Goal: Transaction & Acquisition: Purchase product/service

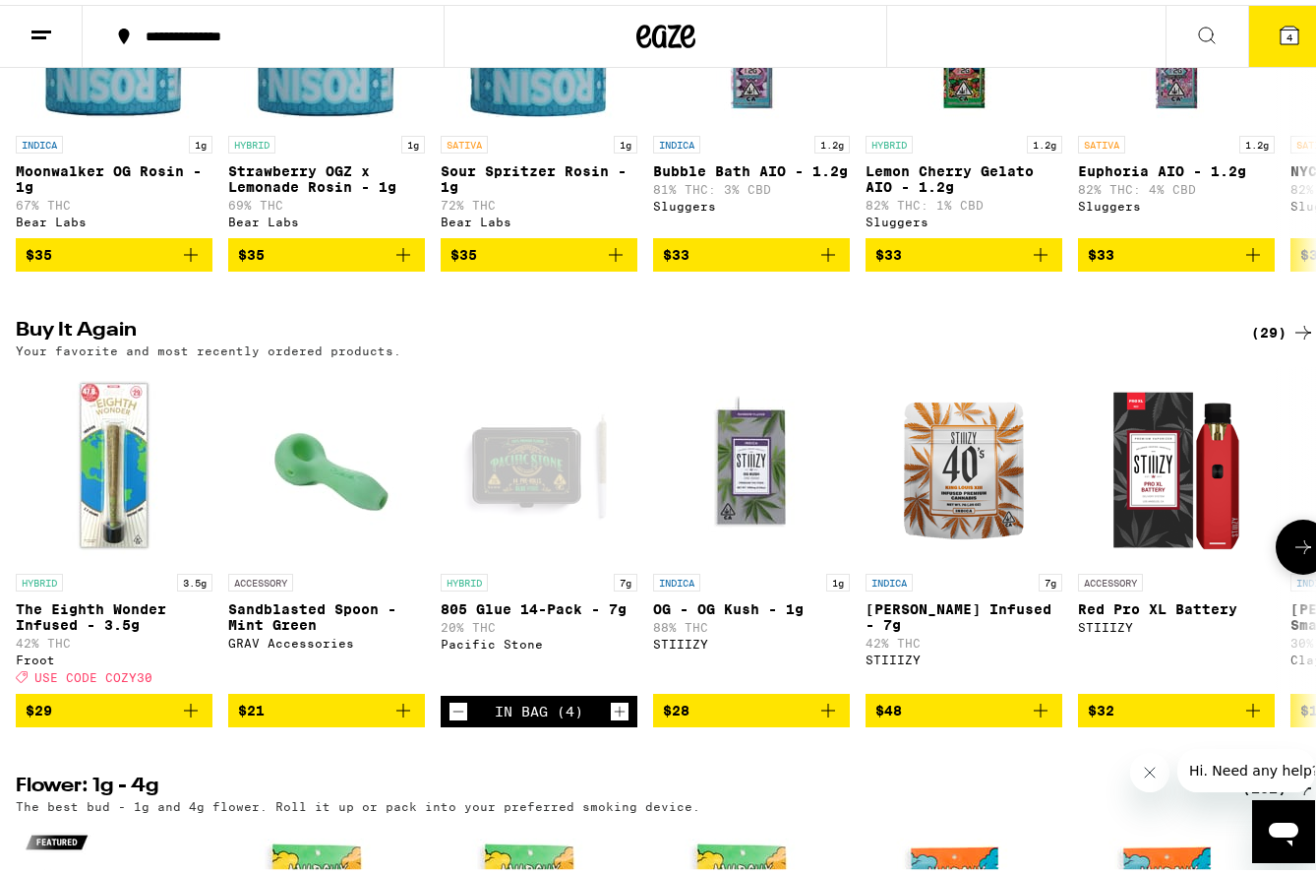
scroll to position [1869, 0]
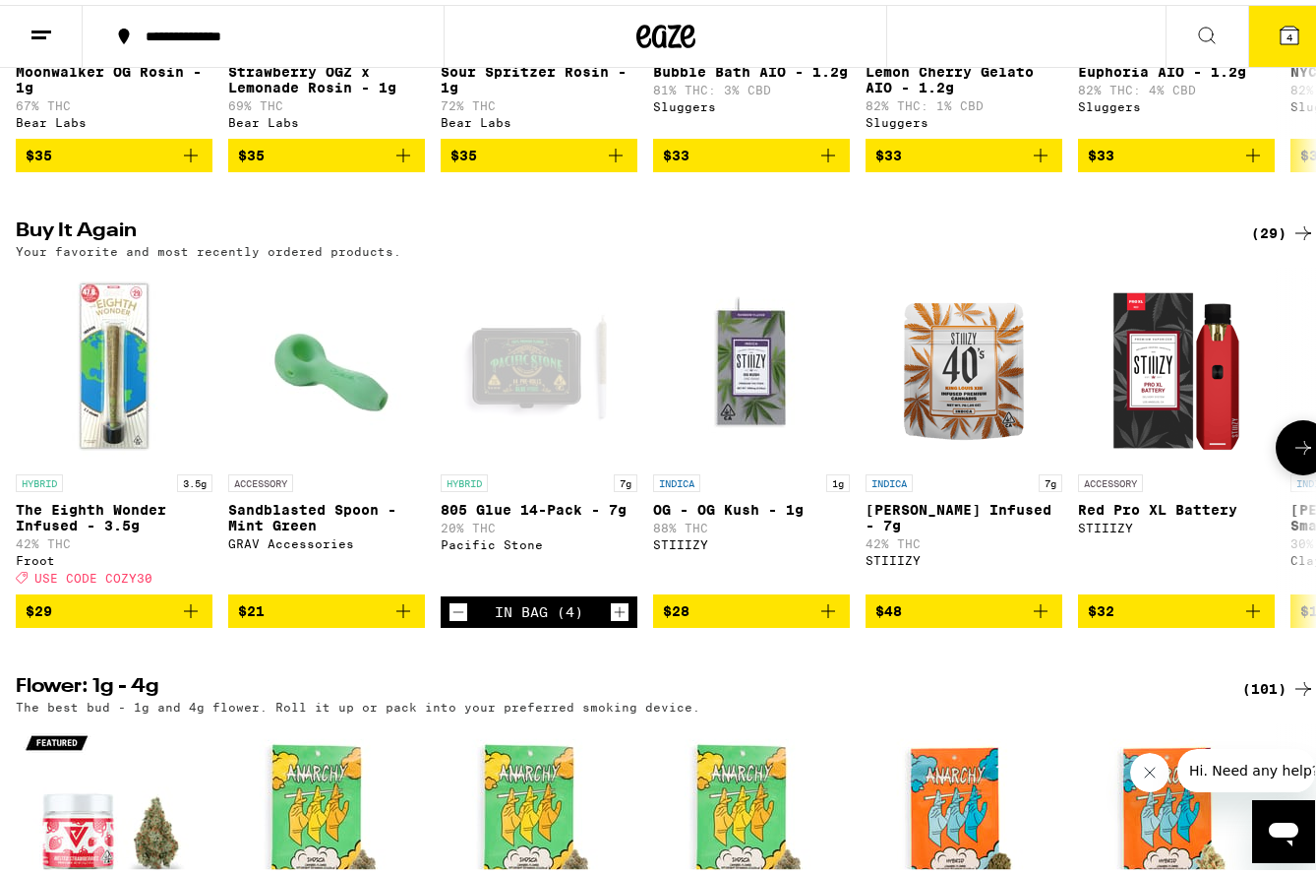
click at [458, 607] on icon "Decrement" at bounding box center [459, 607] width 11 height 0
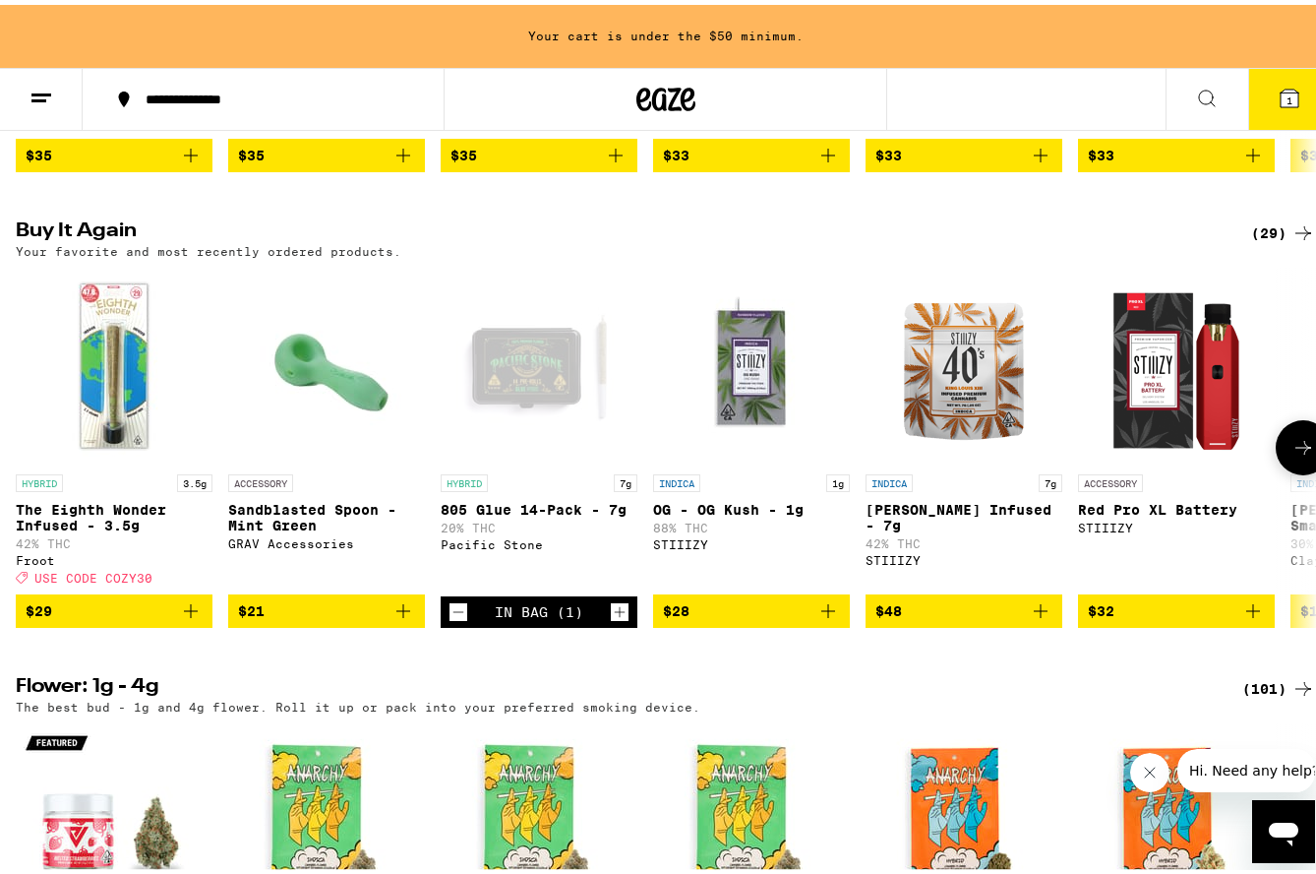
click at [458, 607] on icon "Decrement" at bounding box center [459, 607] width 11 height 0
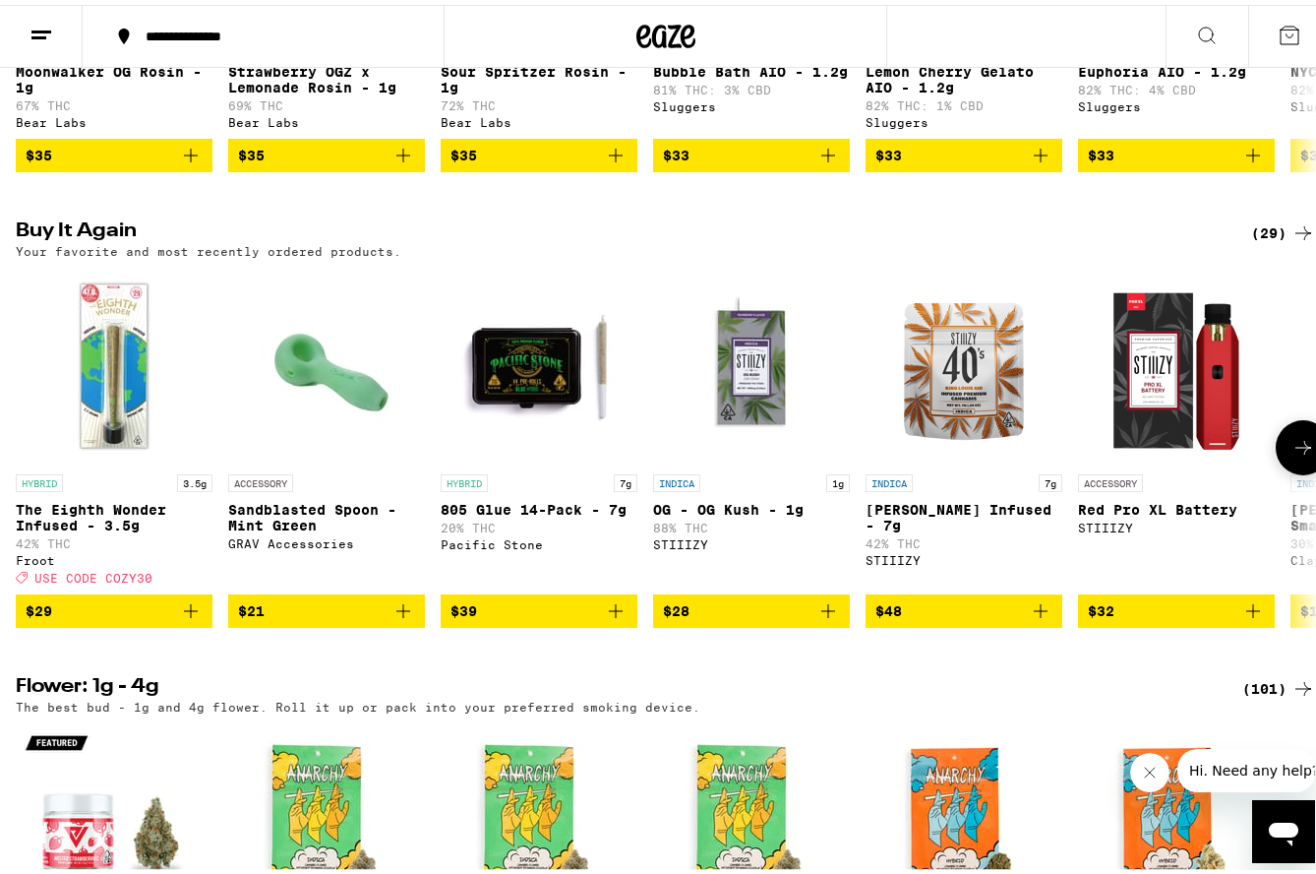
click at [1276, 470] on button at bounding box center [1303, 442] width 55 height 55
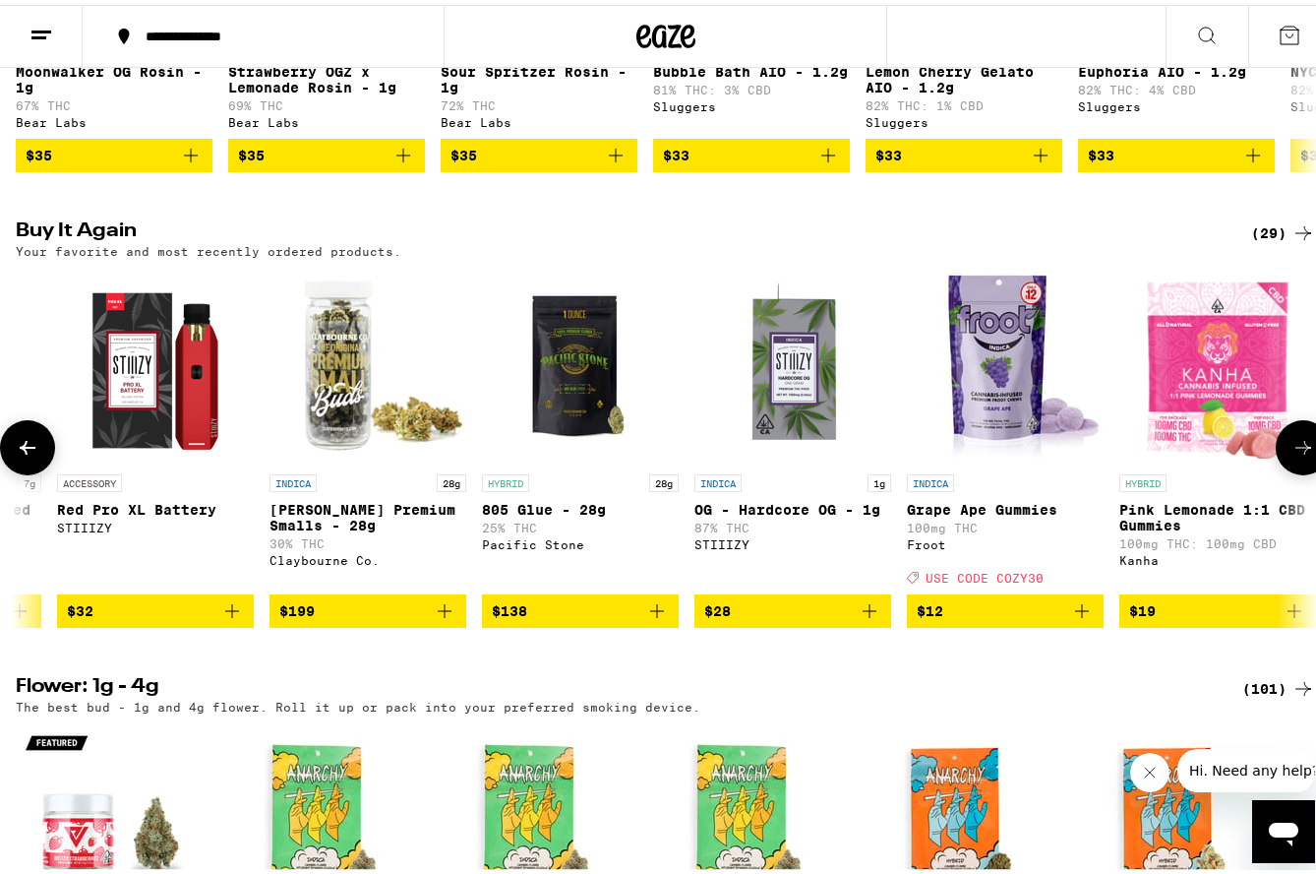
scroll to position [0, 1070]
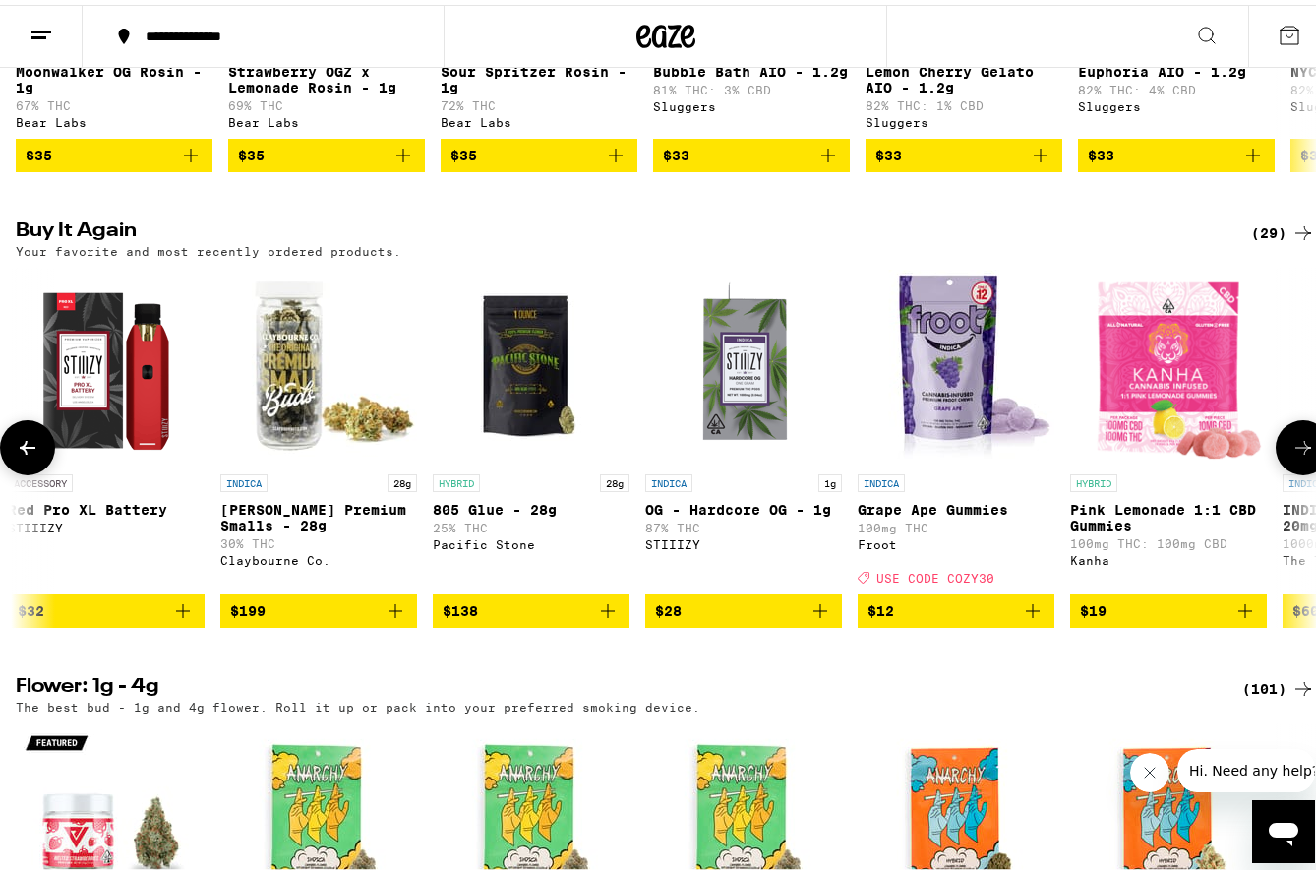
click at [1276, 470] on button at bounding box center [1303, 442] width 55 height 55
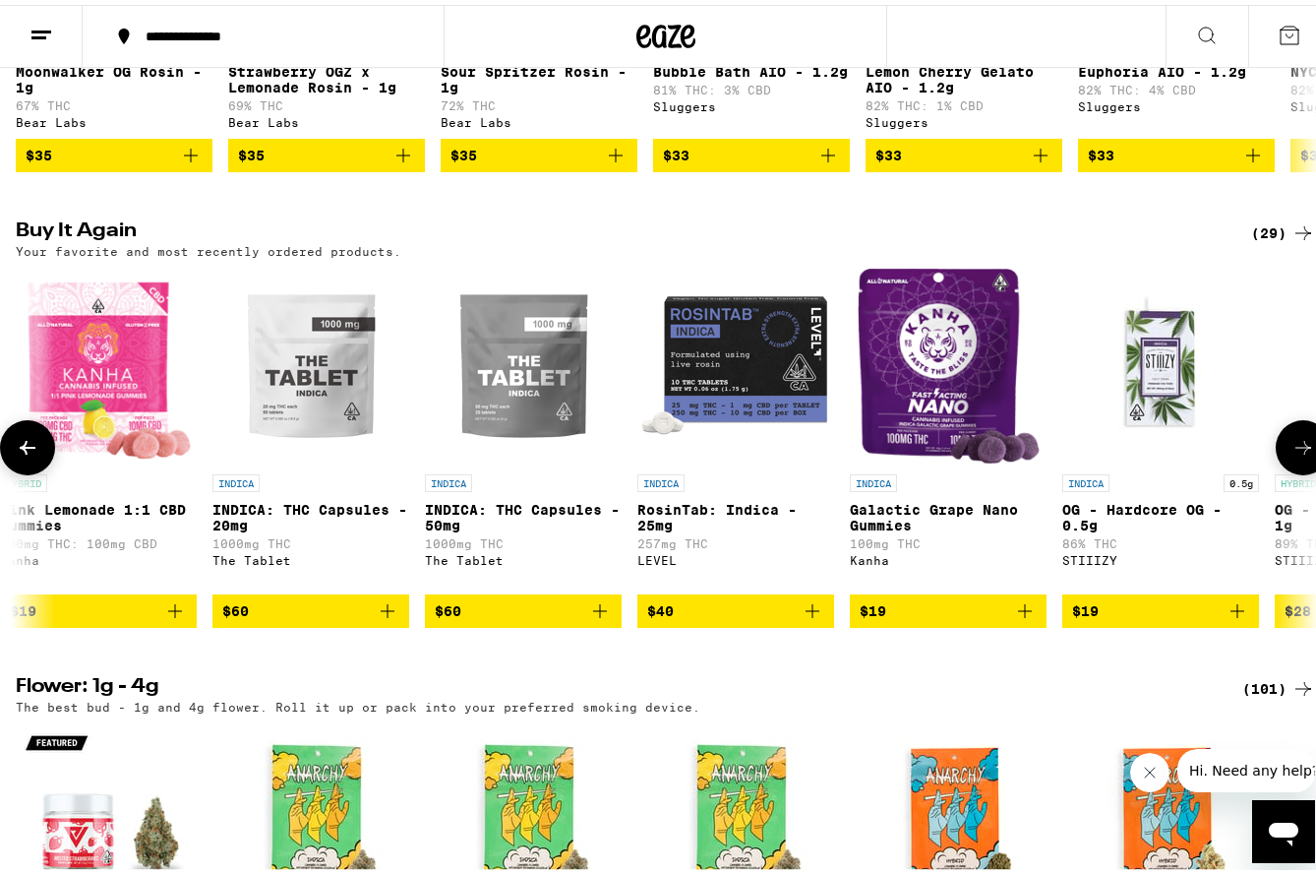
click at [1276, 470] on button at bounding box center [1303, 442] width 55 height 55
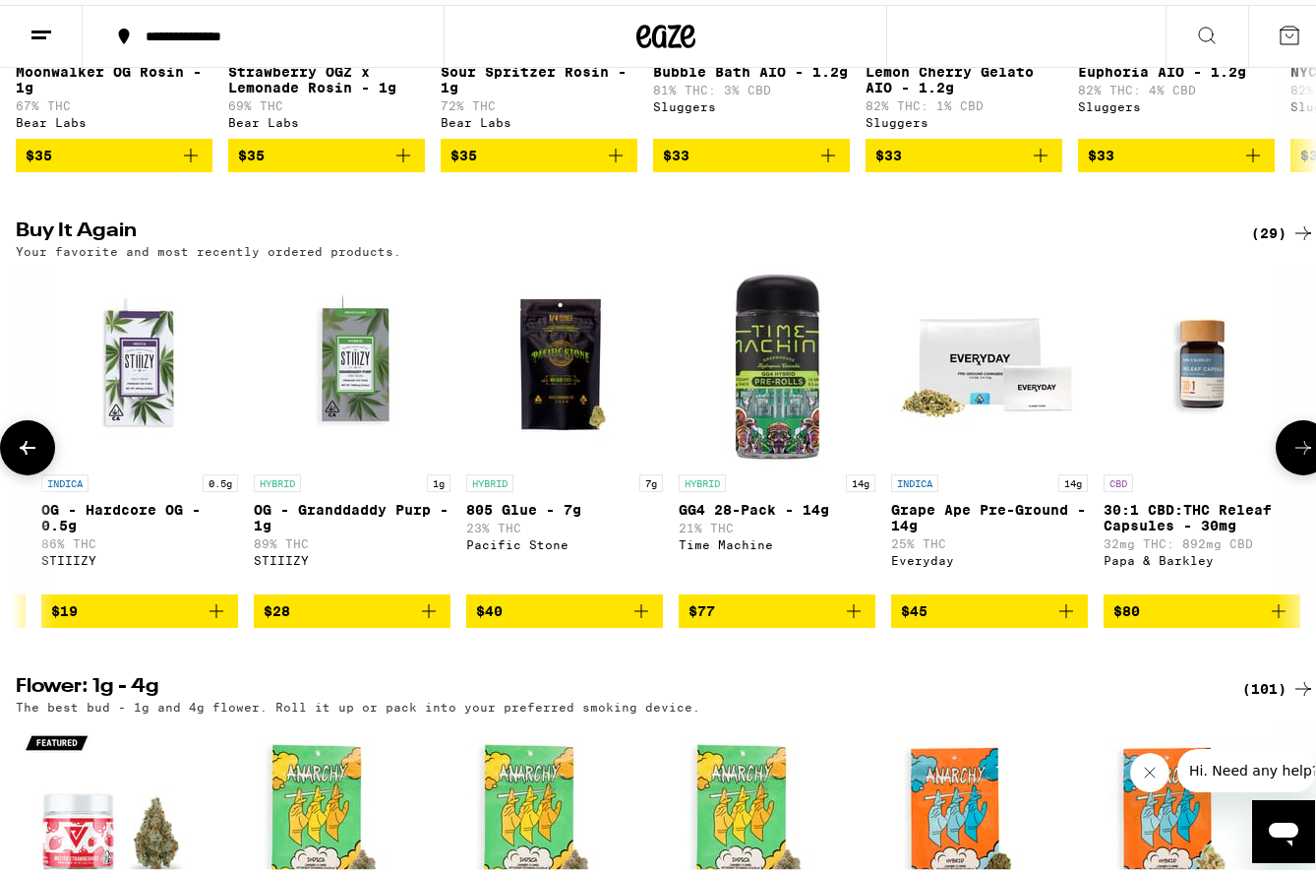
scroll to position [0, 3211]
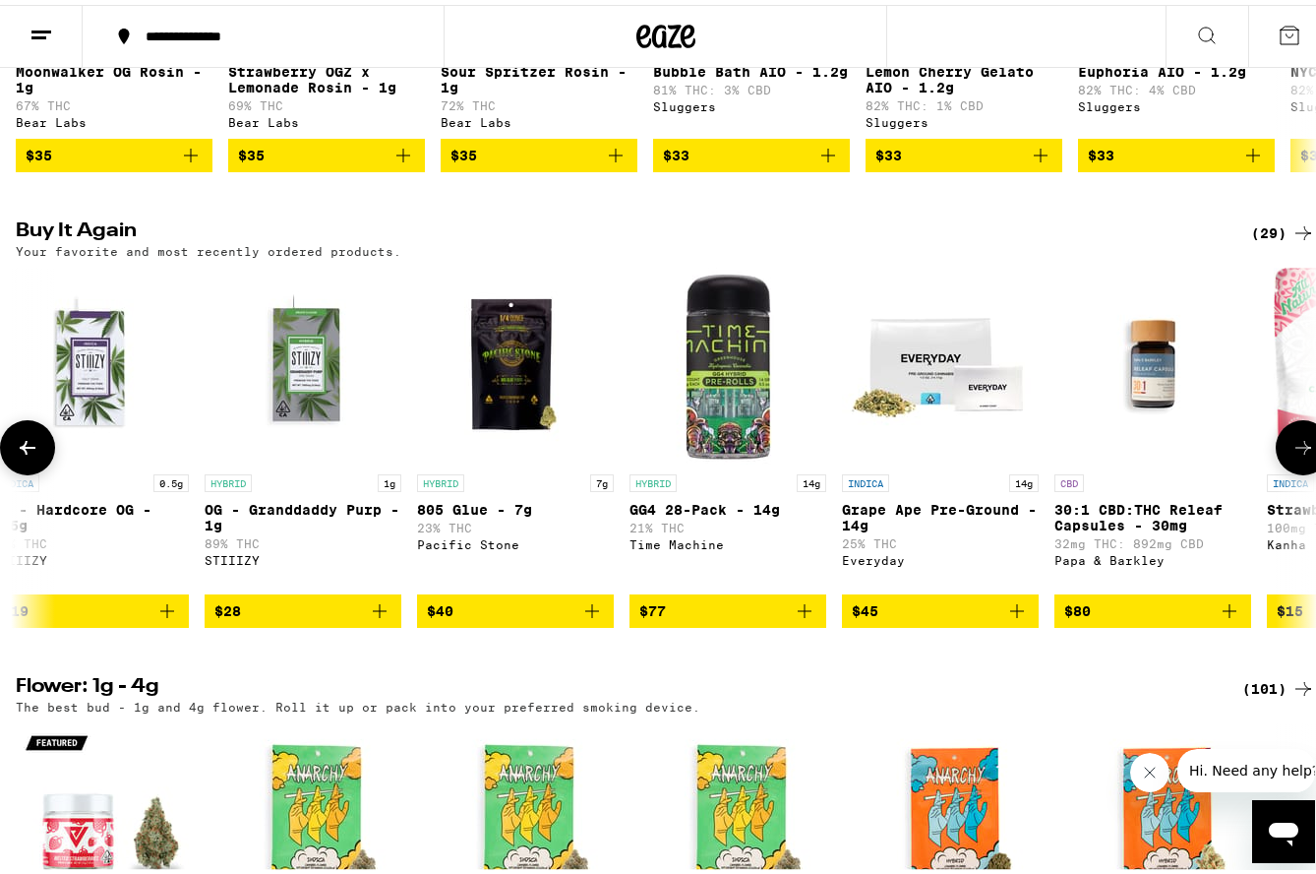
click at [24, 455] on icon at bounding box center [28, 443] width 24 height 24
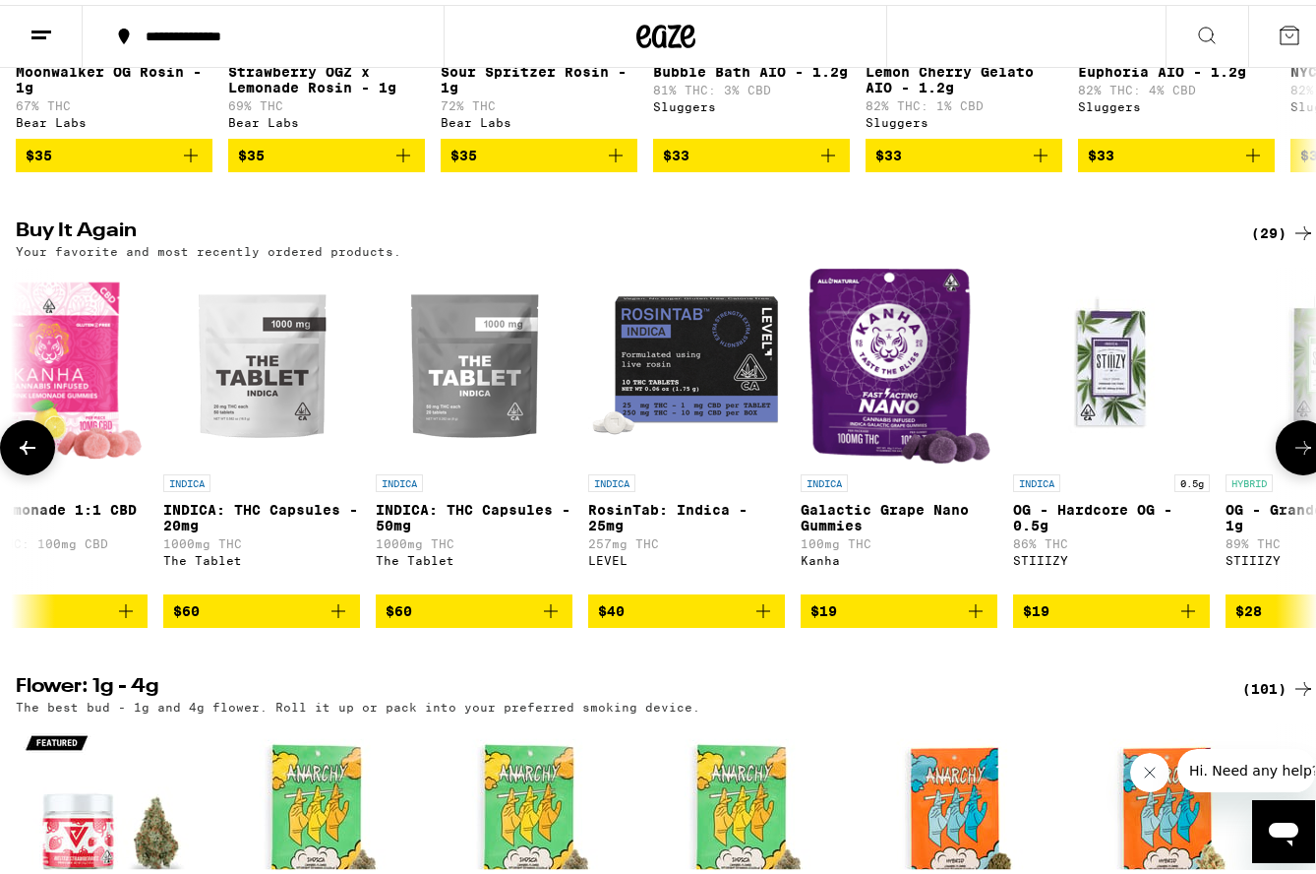
scroll to position [0, 2141]
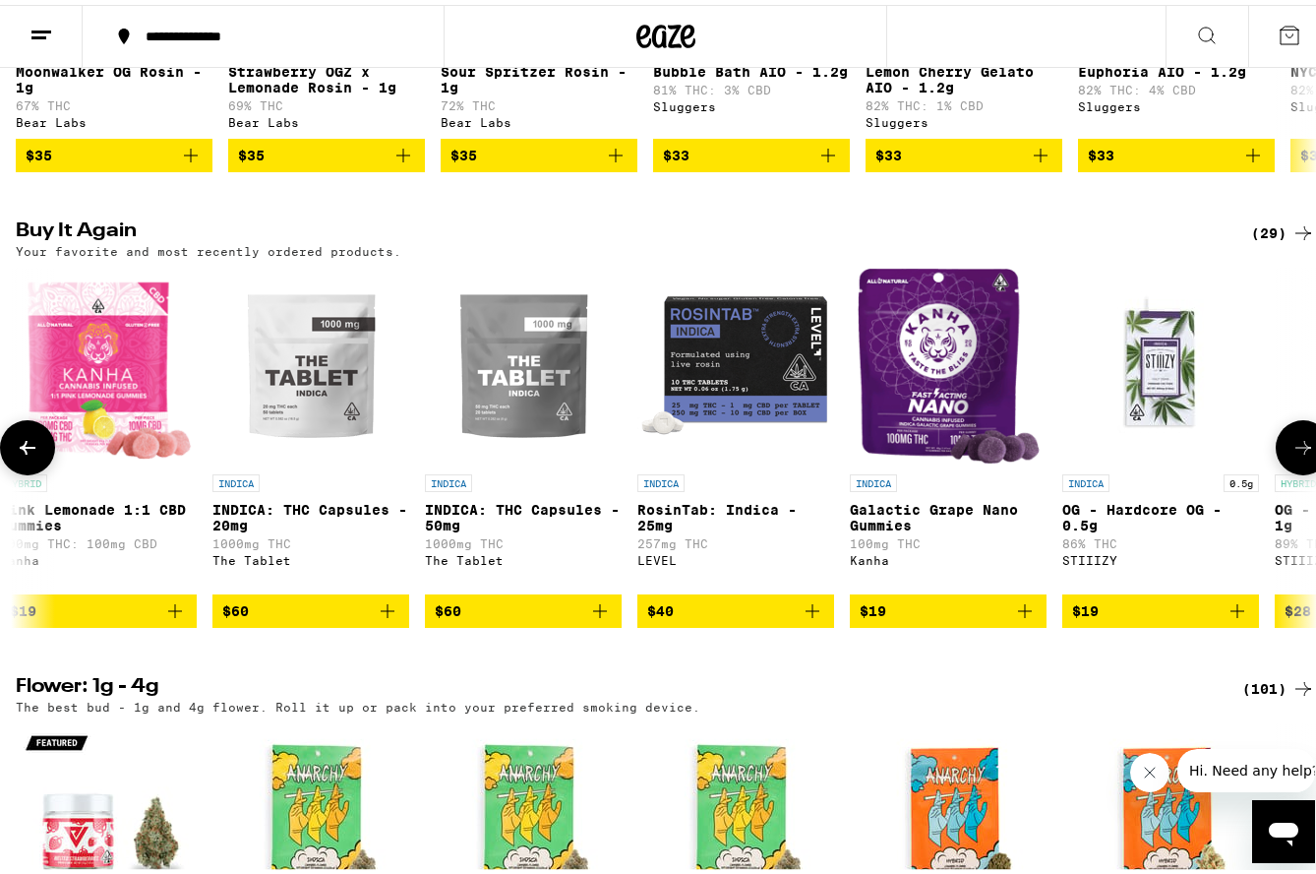
click at [31, 455] on icon at bounding box center [28, 443] width 24 height 24
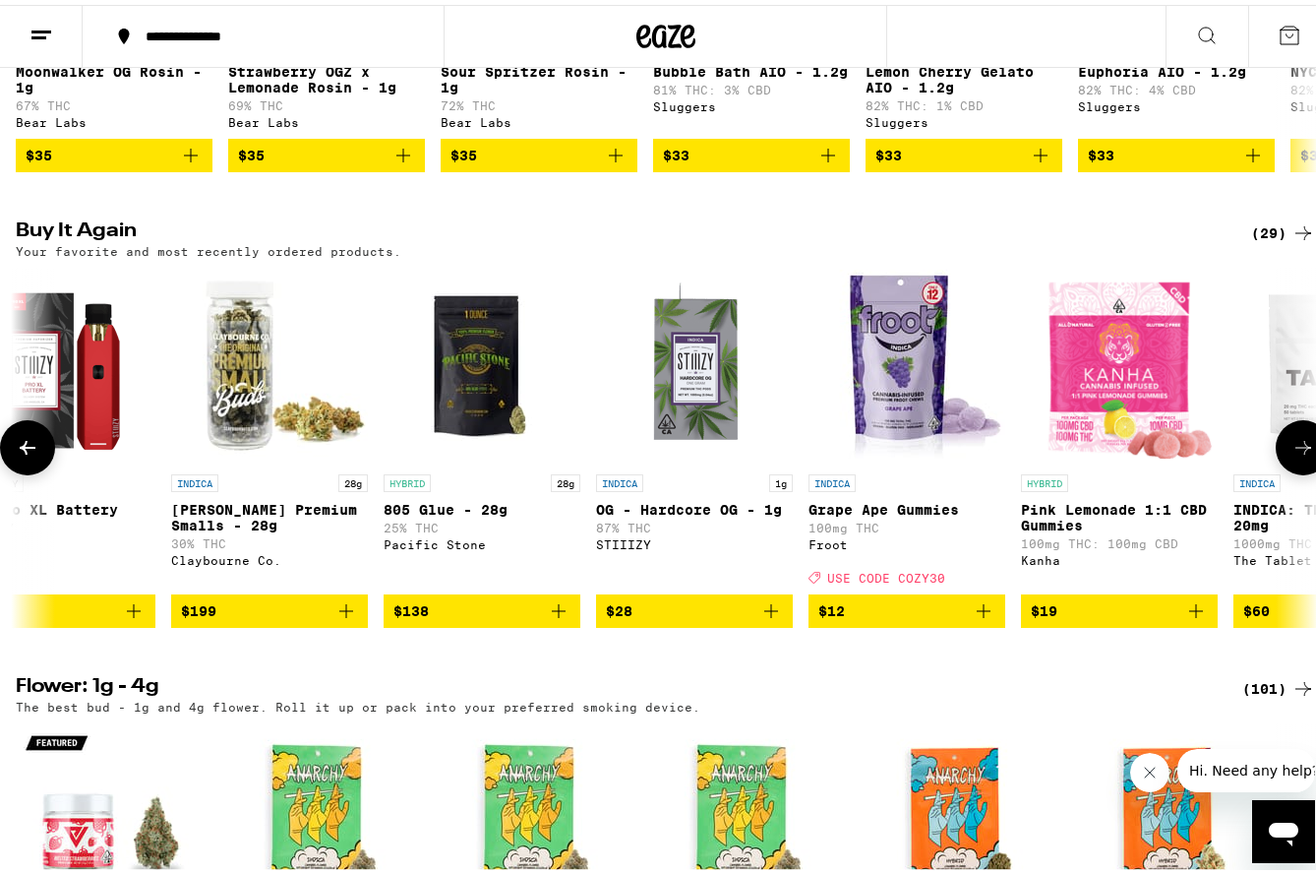
scroll to position [0, 1070]
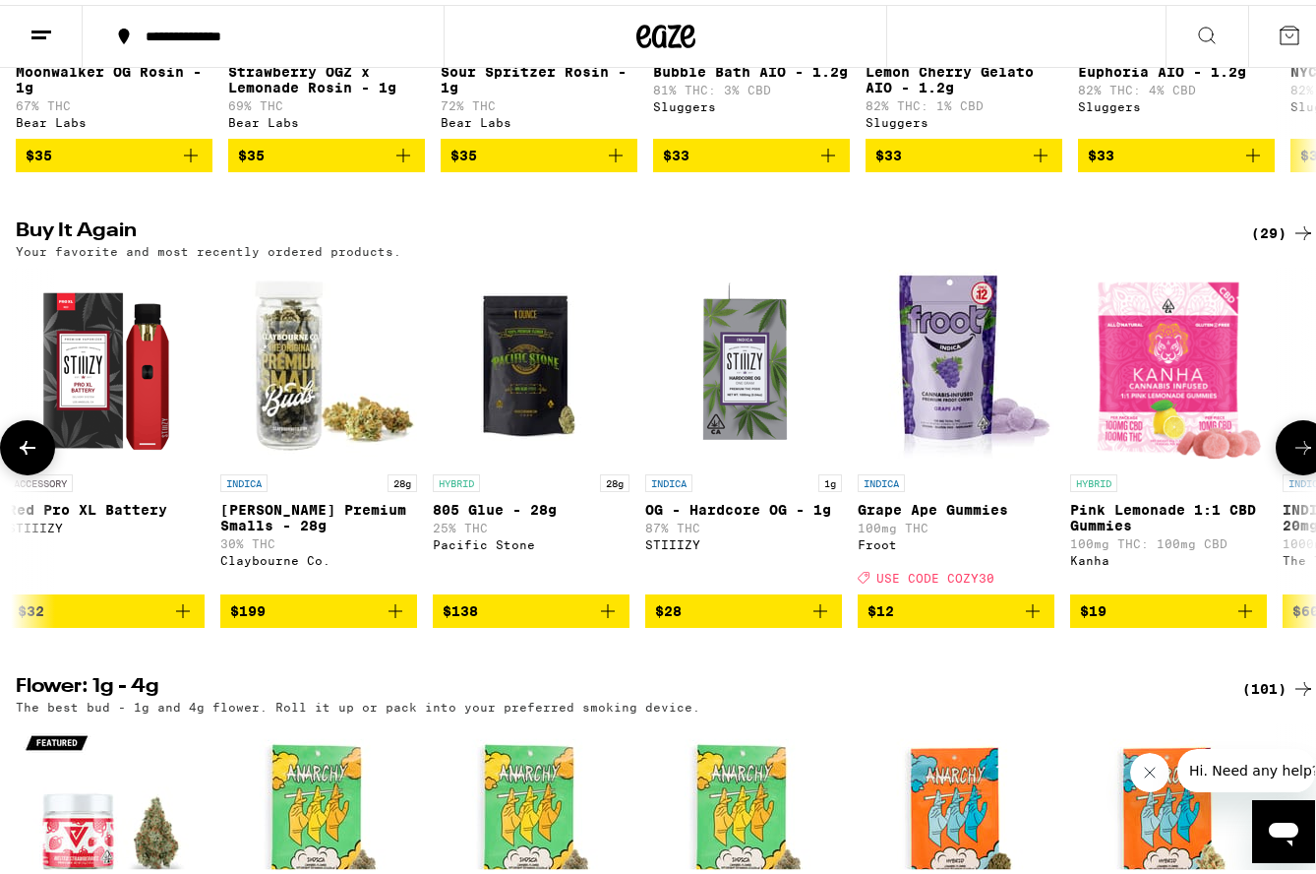
click at [31, 455] on icon at bounding box center [28, 443] width 24 height 24
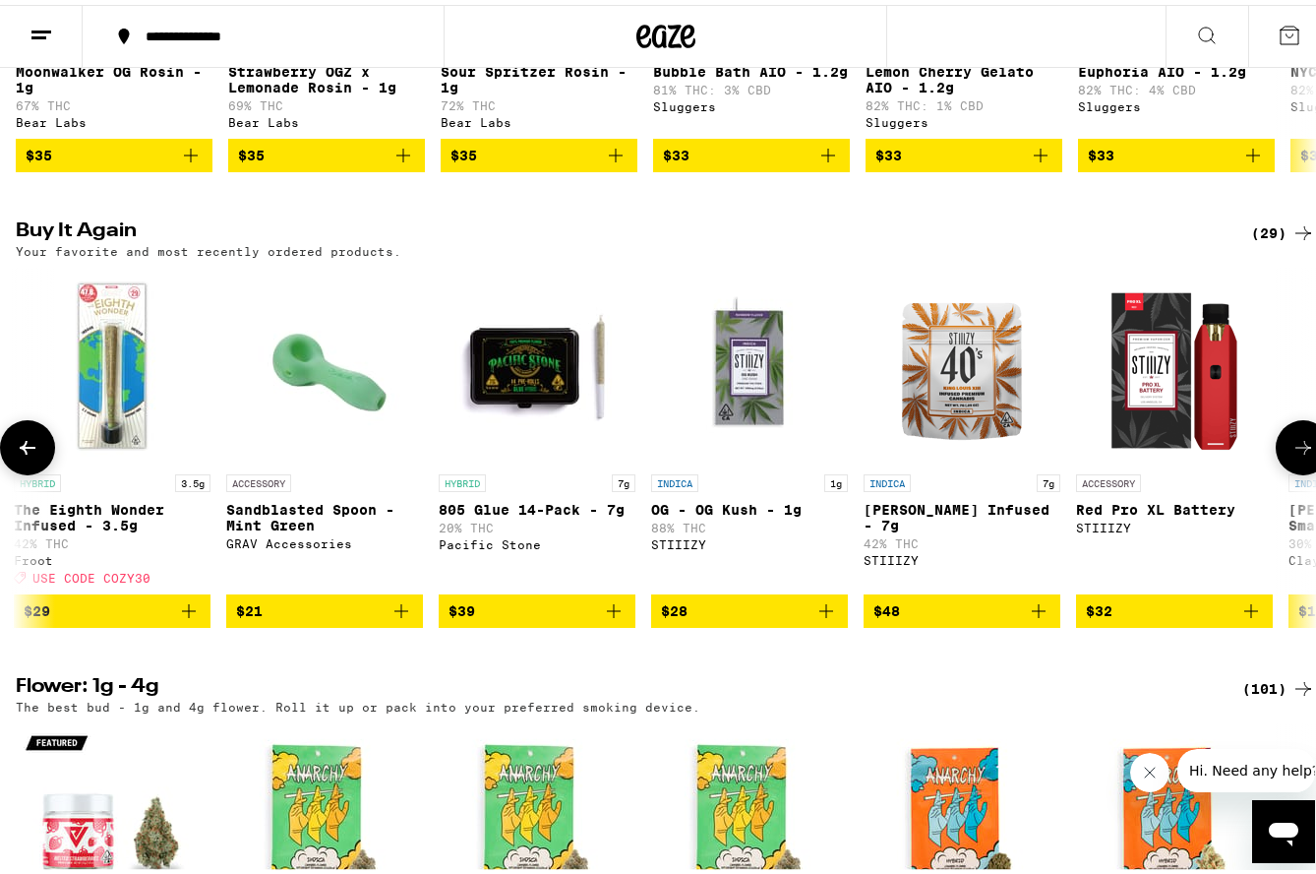
scroll to position [0, 0]
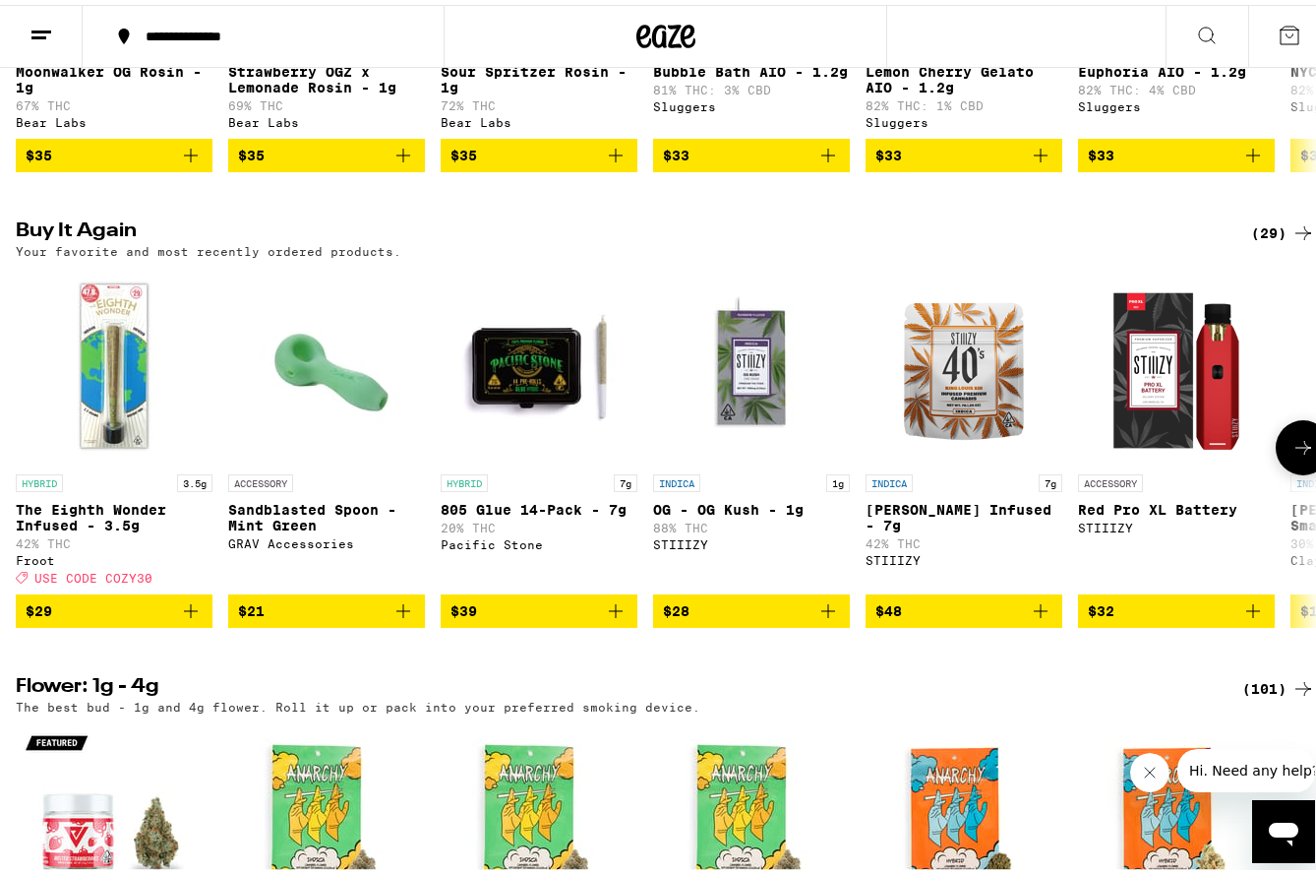
click at [1276, 470] on button at bounding box center [1303, 442] width 55 height 55
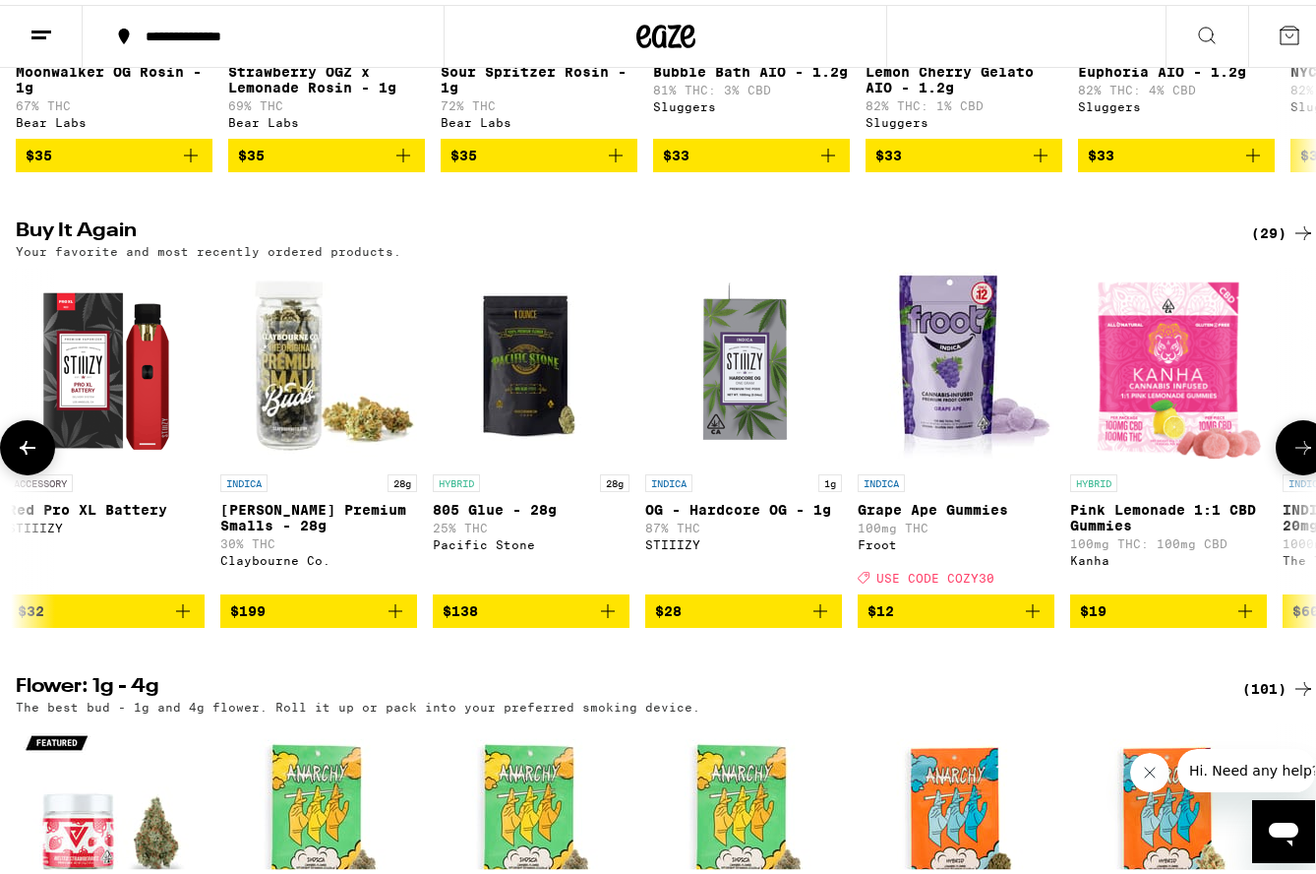
click at [1276, 470] on button at bounding box center [1303, 442] width 55 height 55
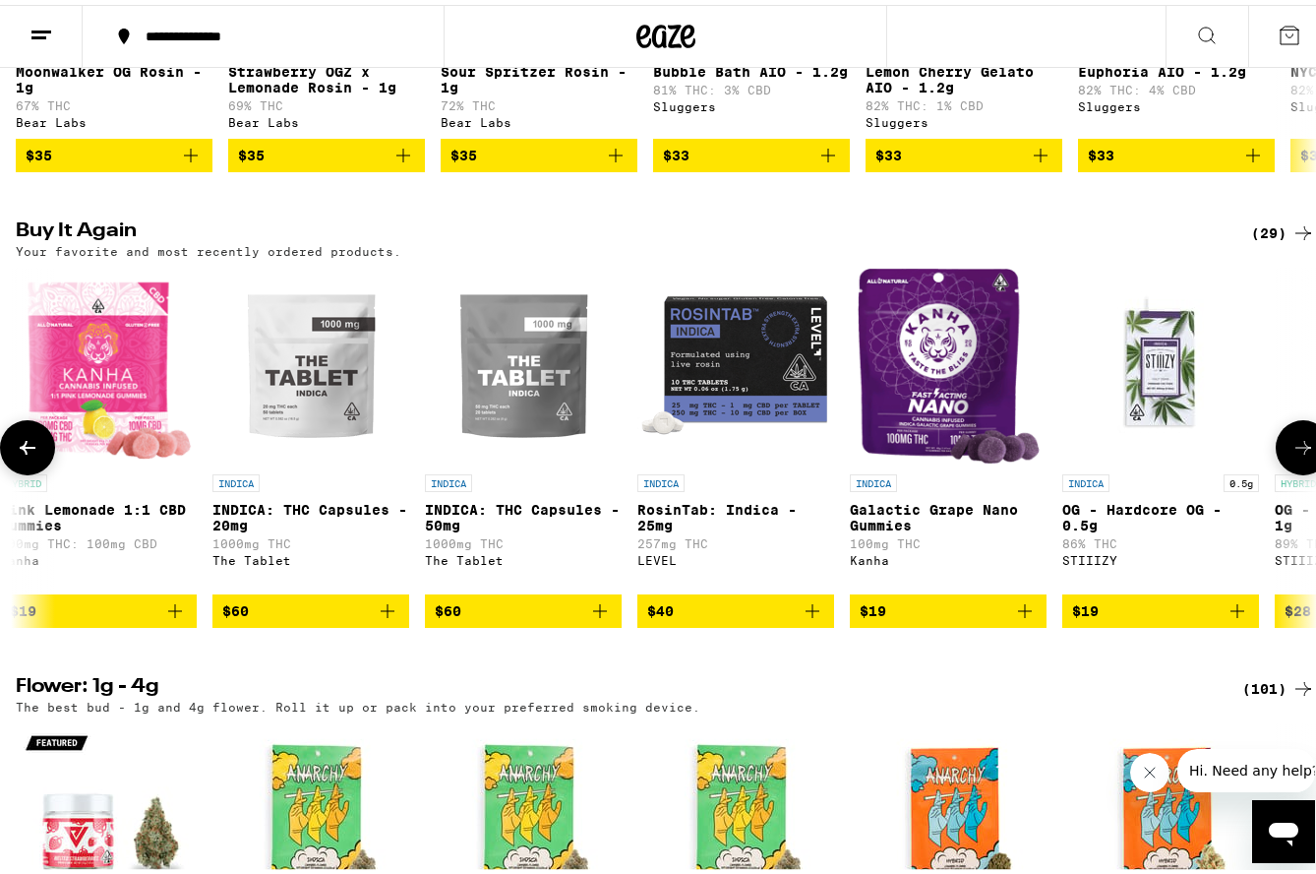
click at [1276, 470] on button at bounding box center [1303, 442] width 55 height 55
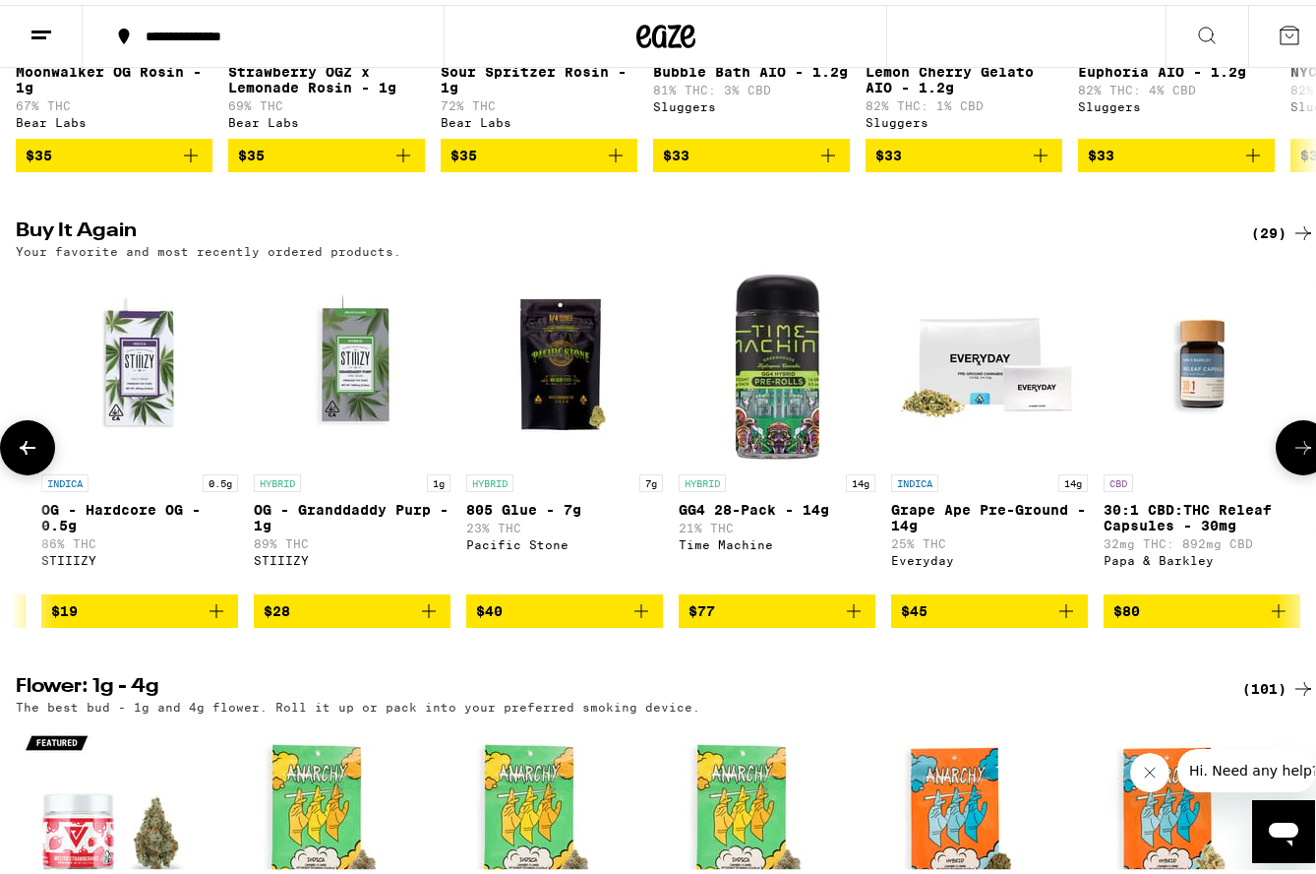
scroll to position [0, 3211]
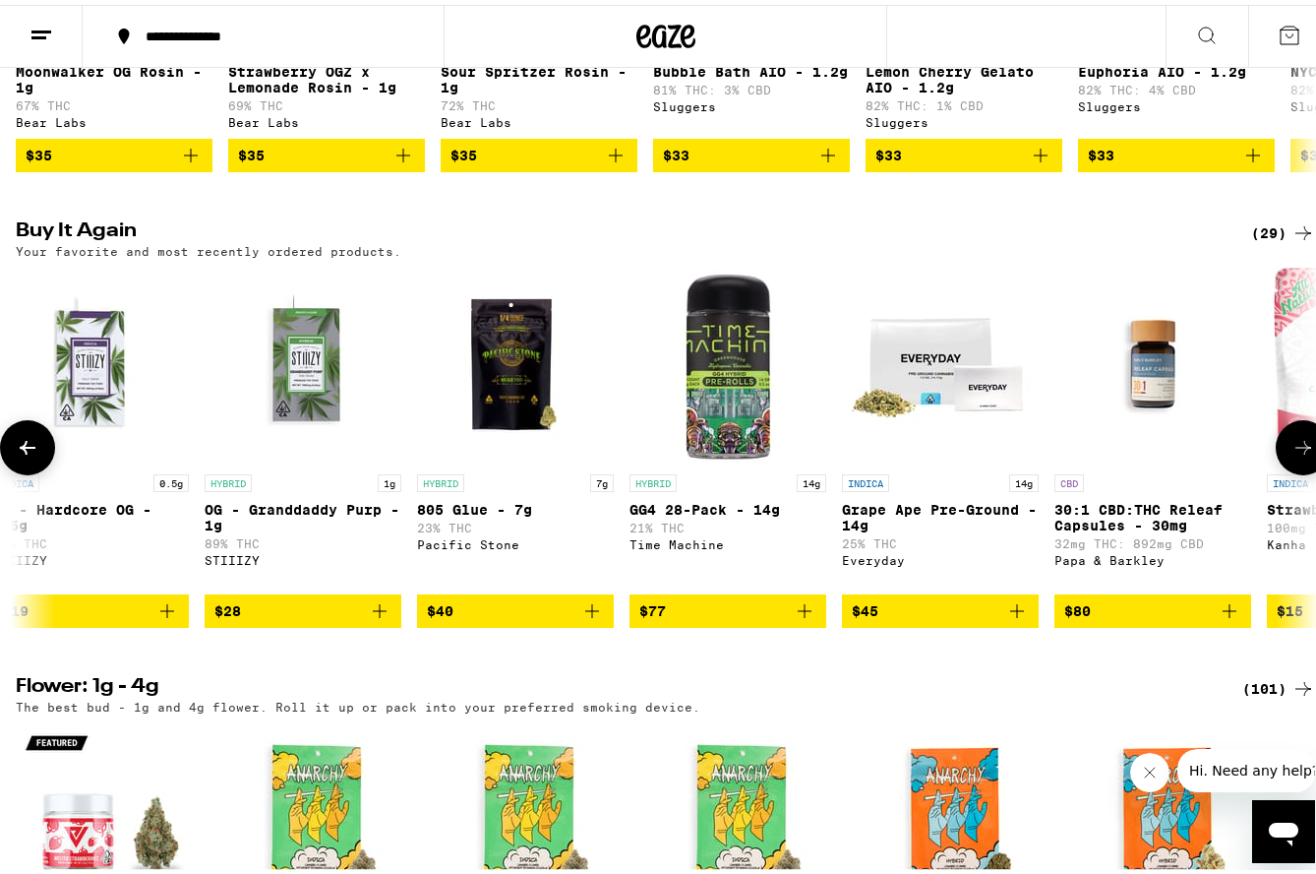
click at [1276, 470] on button at bounding box center [1303, 442] width 55 height 55
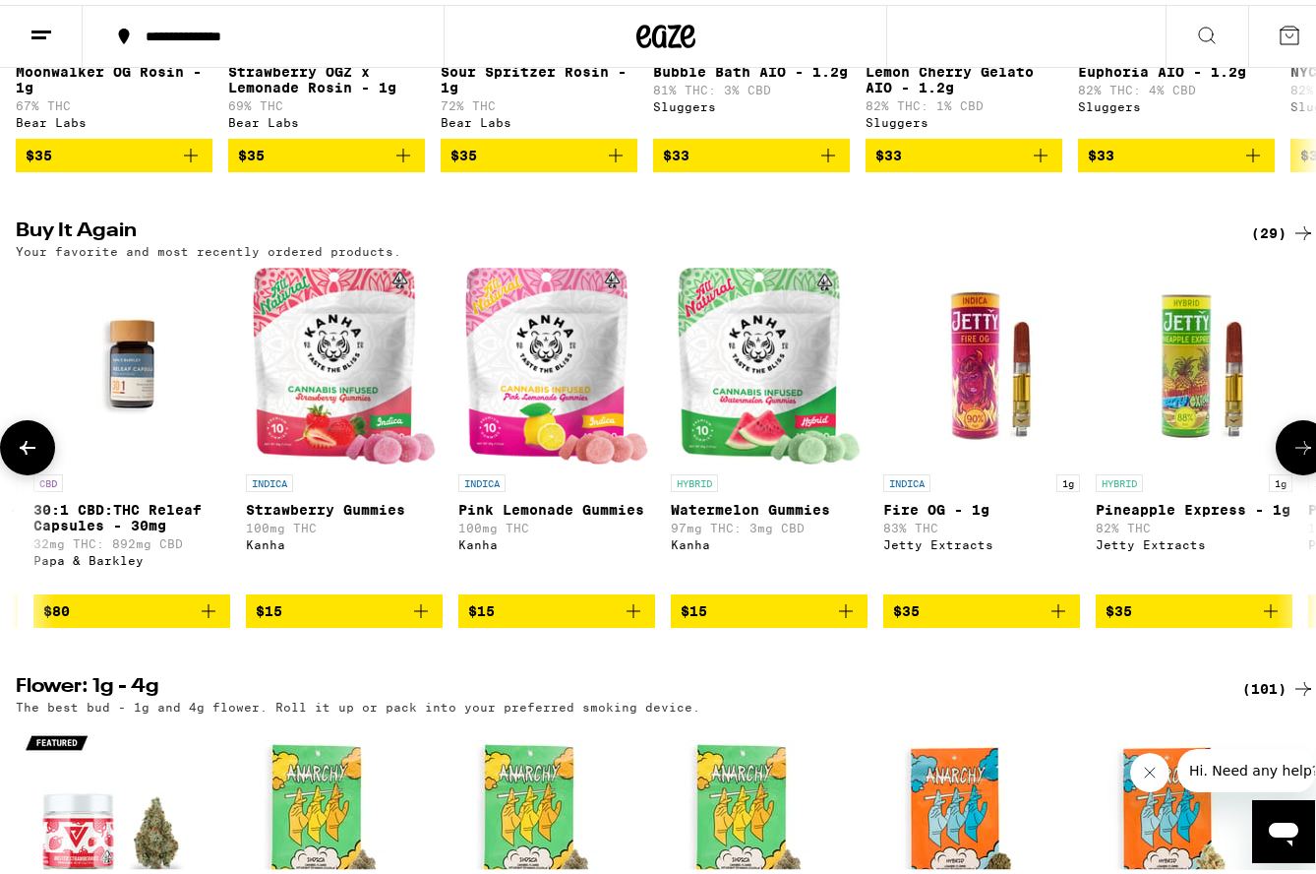
scroll to position [0, 4282]
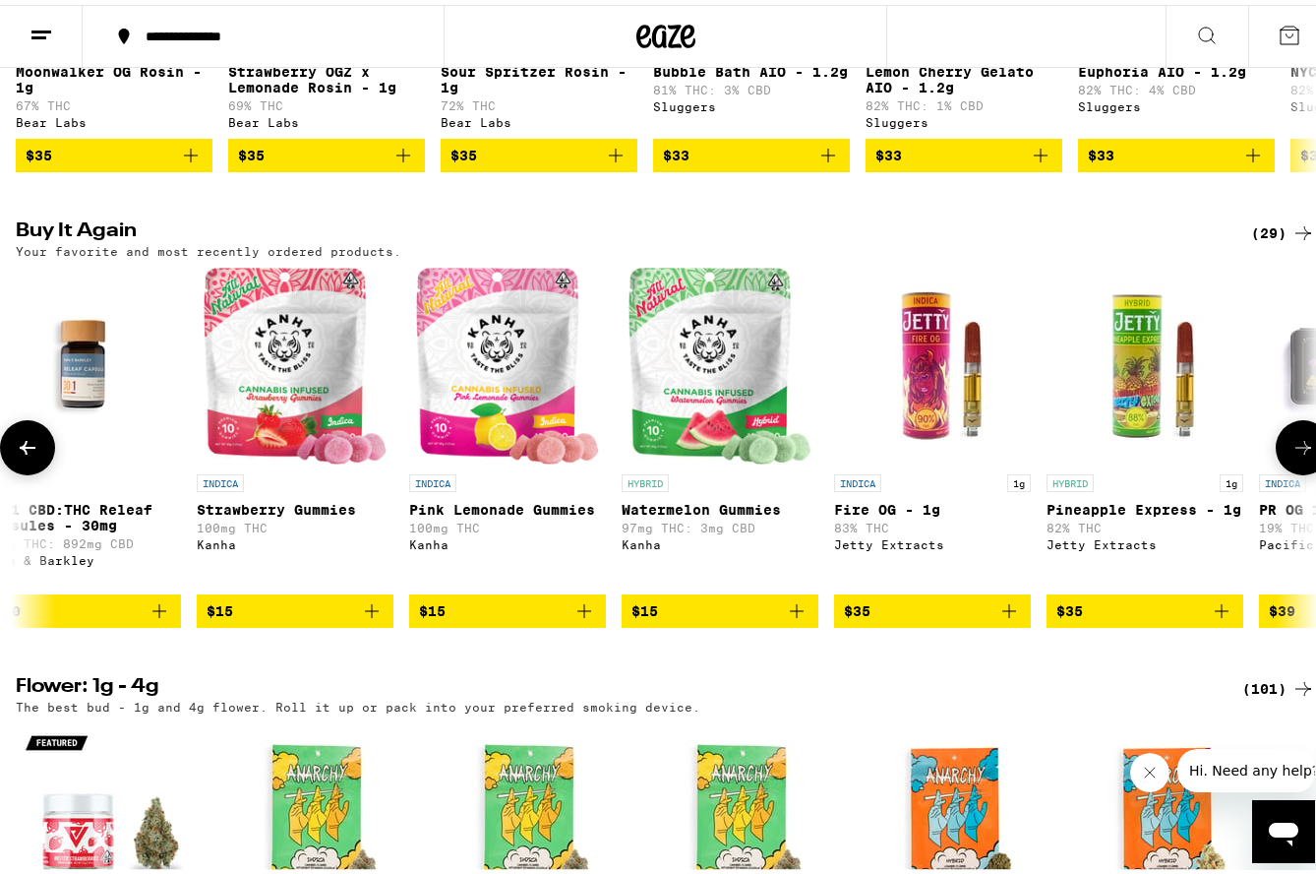
click at [26, 455] on icon at bounding box center [28, 443] width 24 height 24
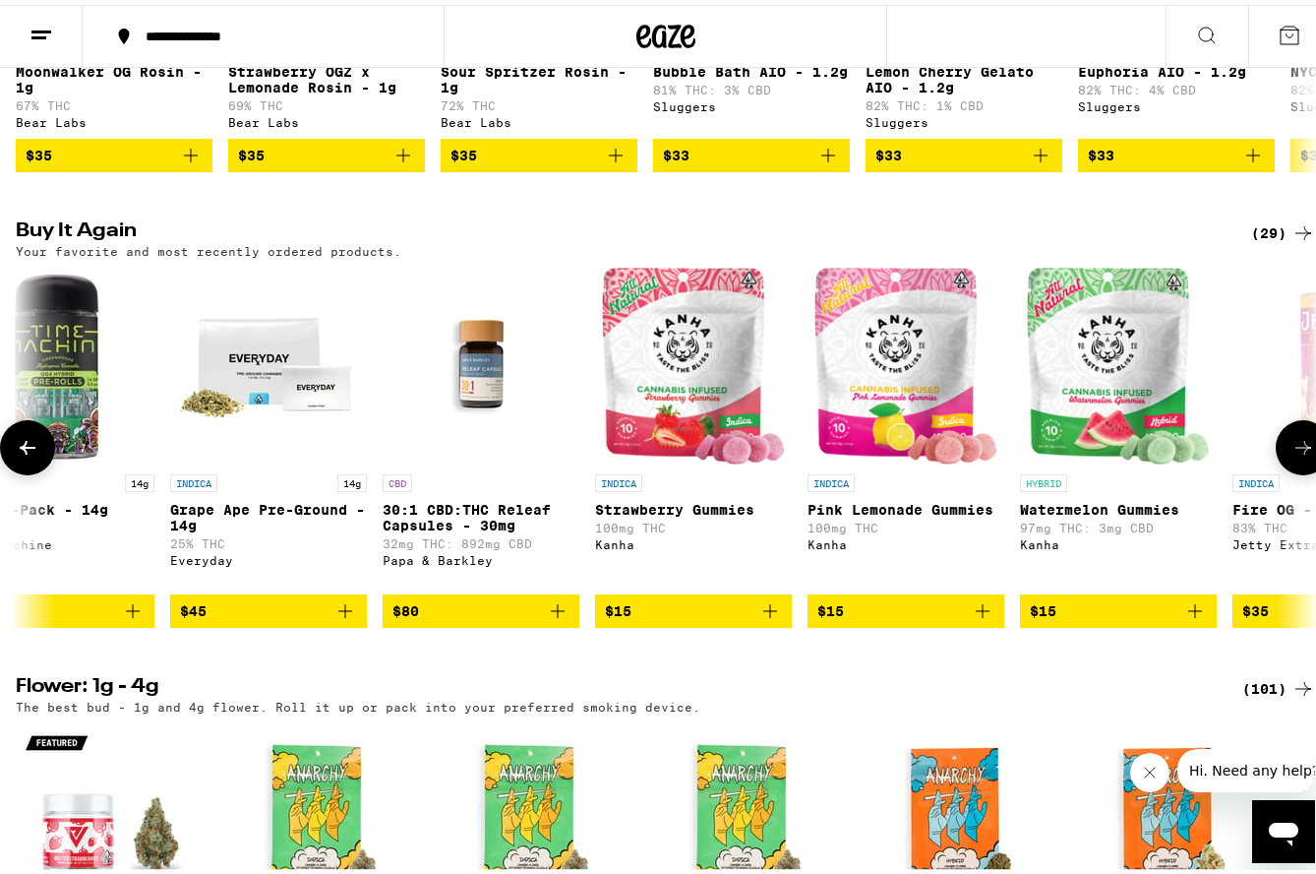
click at [29, 455] on icon at bounding box center [28, 443] width 24 height 24
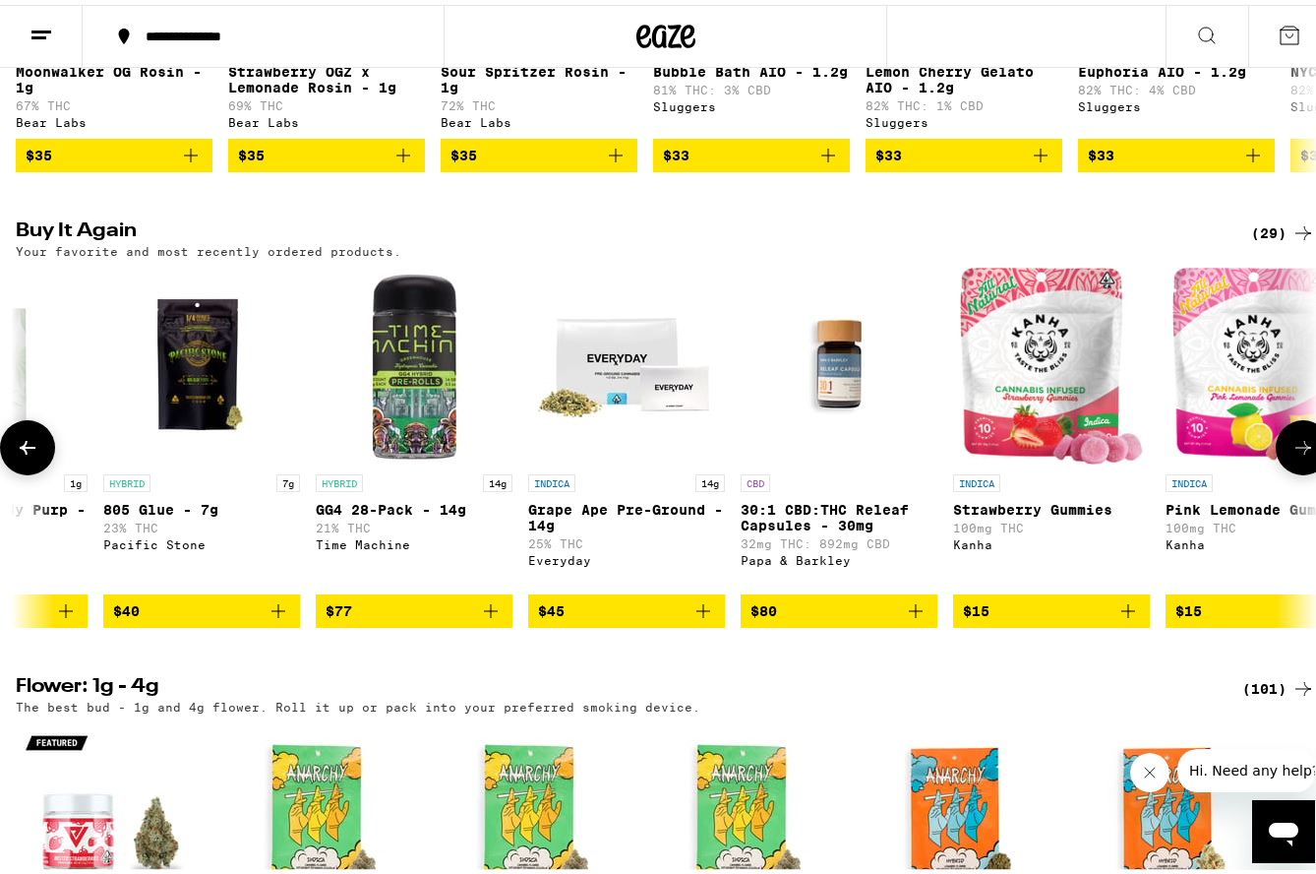
click at [30, 455] on icon at bounding box center [28, 443] width 24 height 24
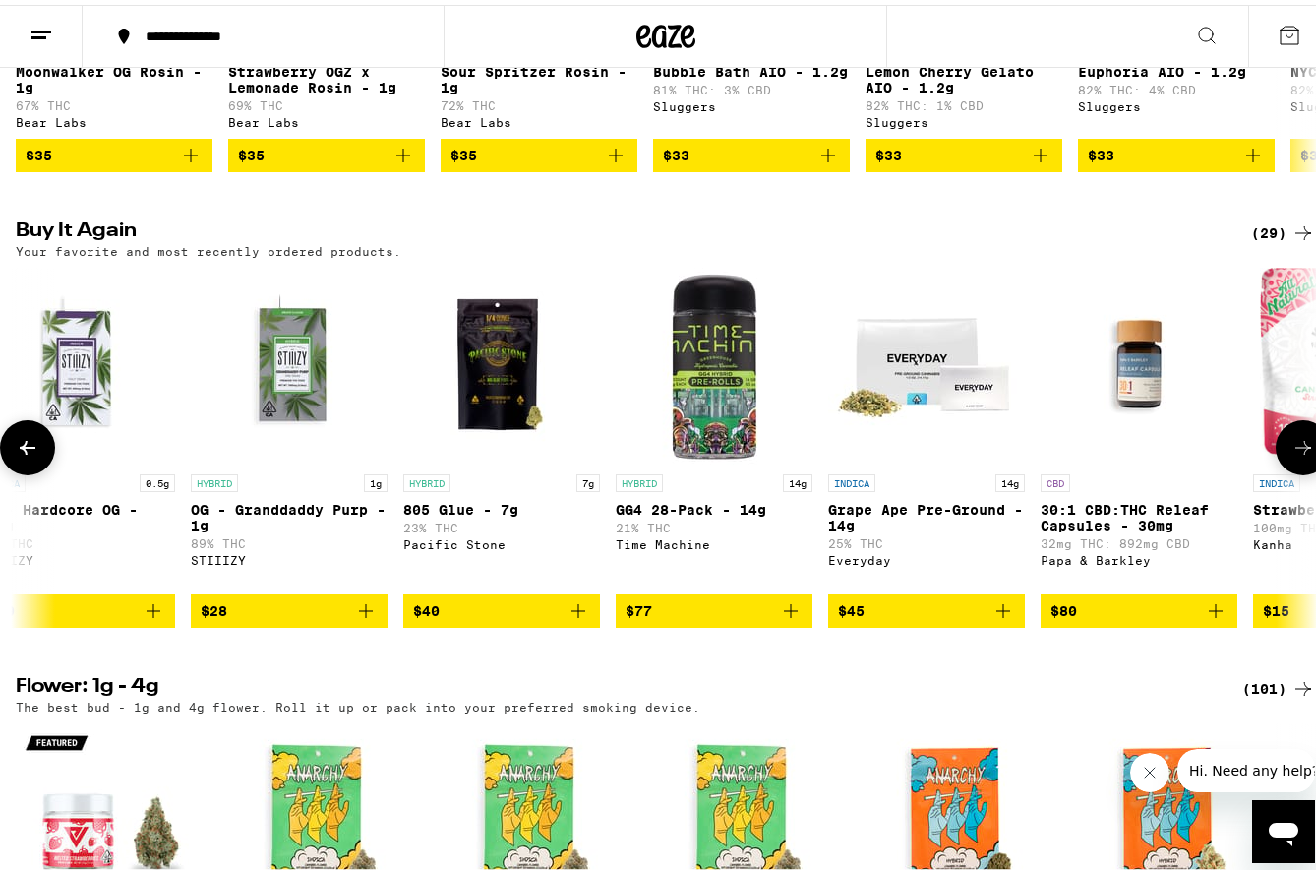
click at [30, 455] on icon at bounding box center [28, 443] width 24 height 24
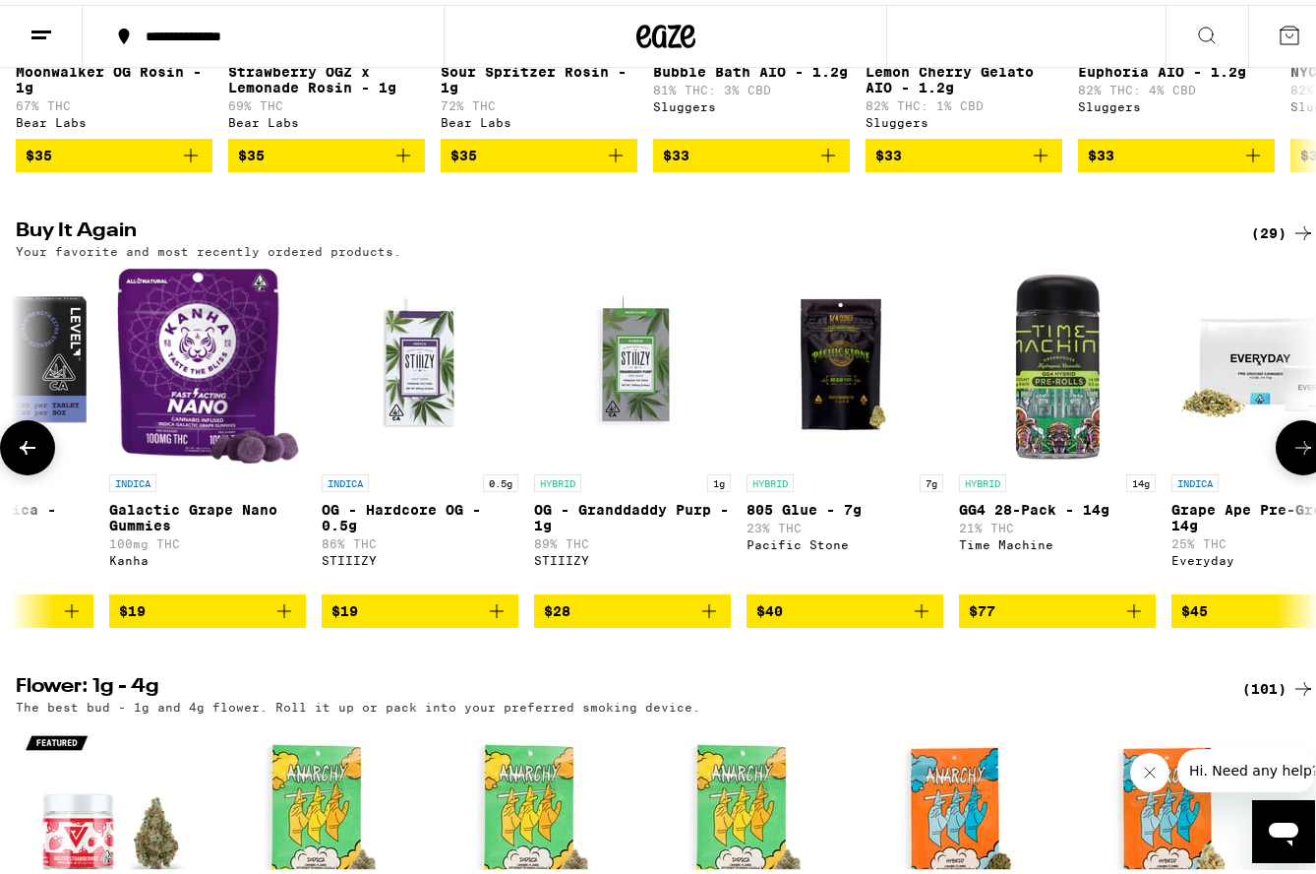
click at [32, 455] on icon at bounding box center [28, 443] width 24 height 24
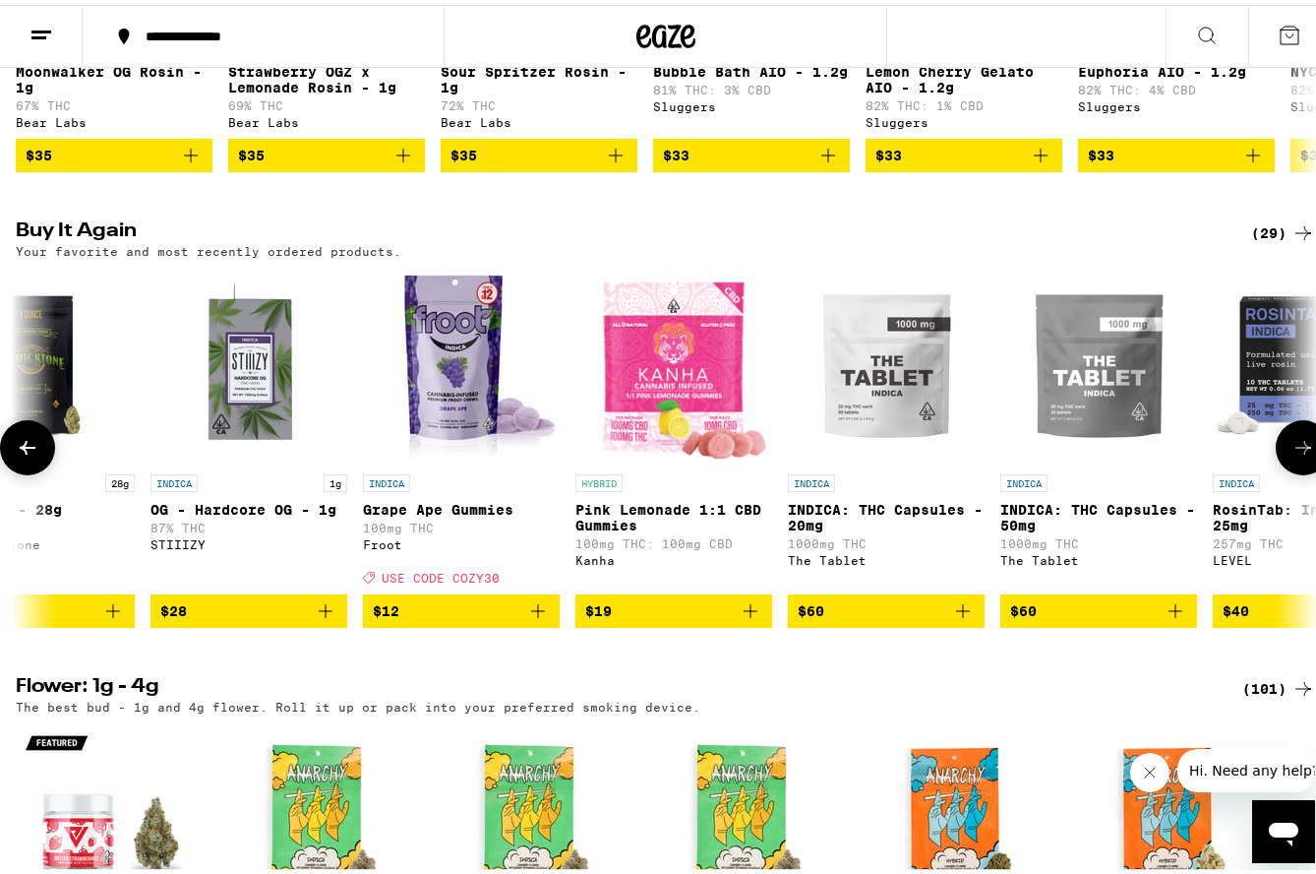
click at [32, 455] on icon at bounding box center [28, 443] width 24 height 24
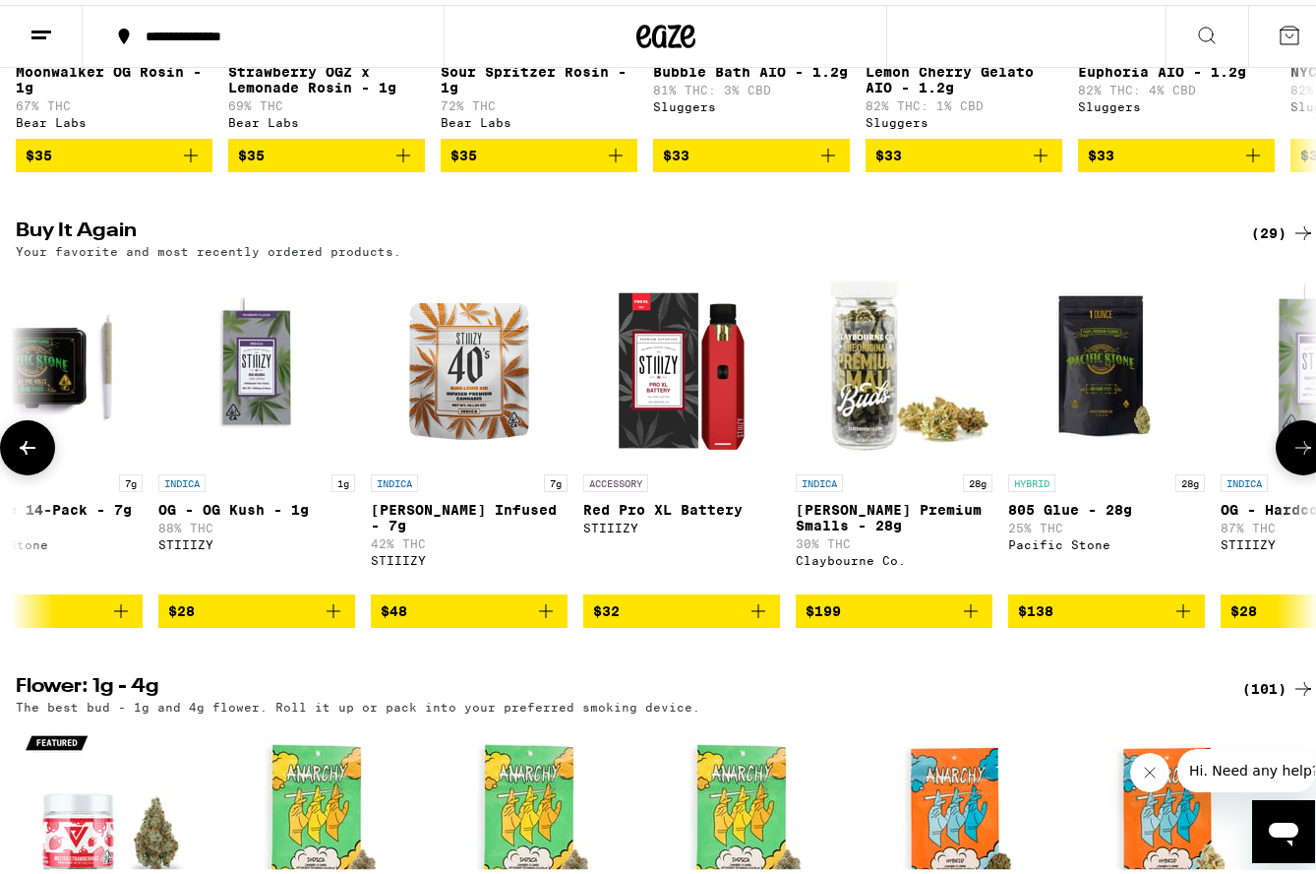
click at [32, 455] on icon at bounding box center [28, 443] width 24 height 24
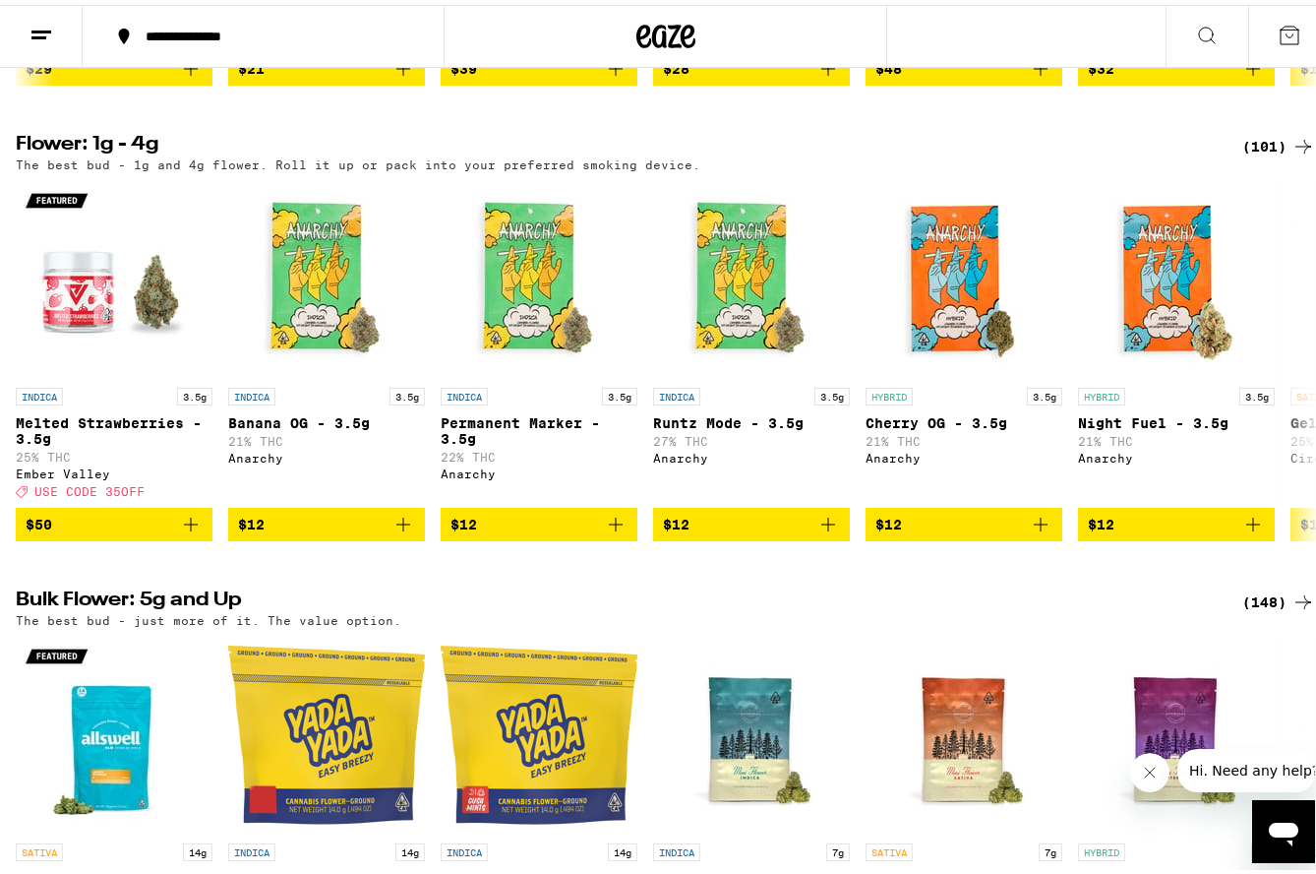
scroll to position [0, 0]
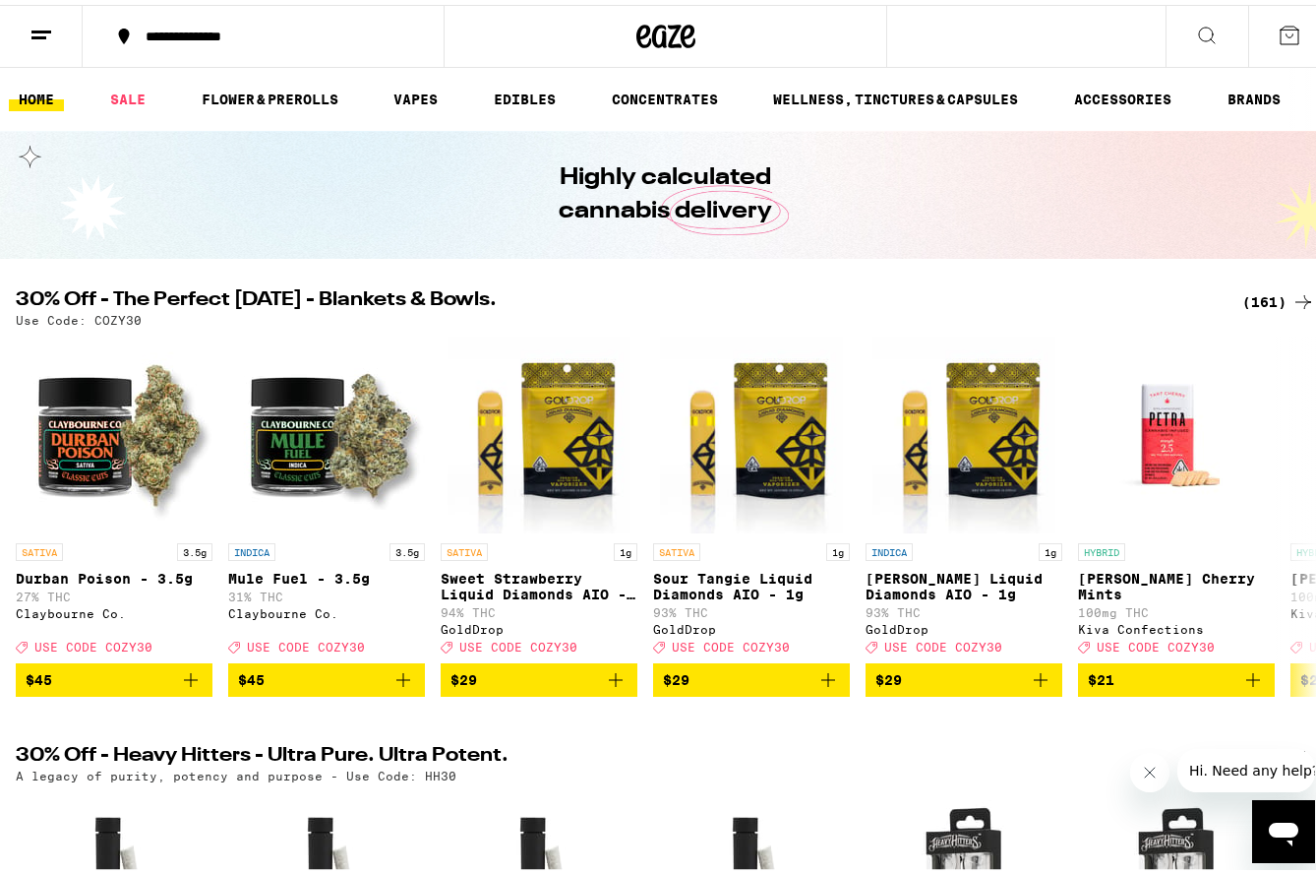
click at [1250, 294] on div "(161)" at bounding box center [1279, 297] width 73 height 24
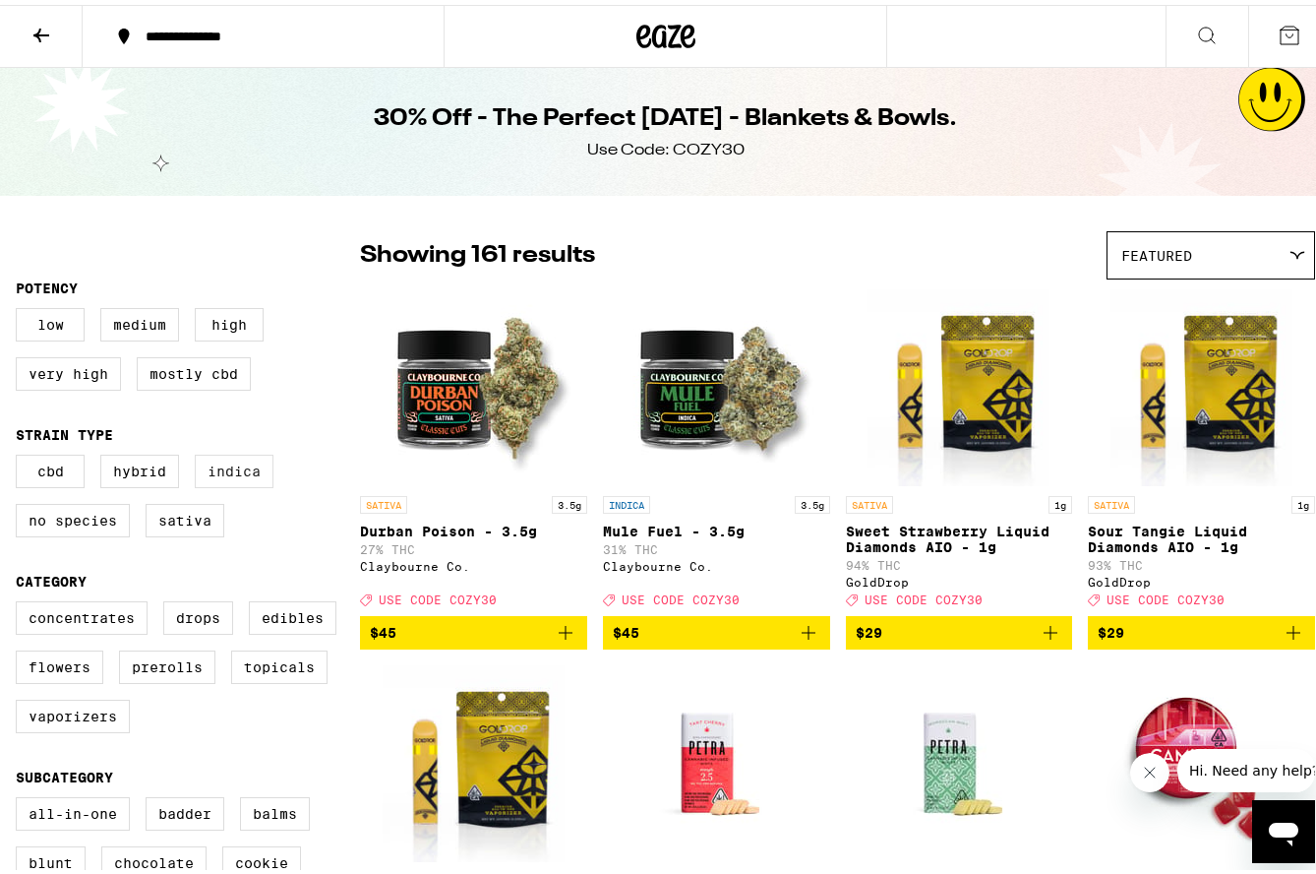
click at [221, 475] on label "Indica" at bounding box center [234, 466] width 79 height 33
click at [21, 454] on input "Indica" at bounding box center [20, 453] width 1 height 1
checkbox input "true"
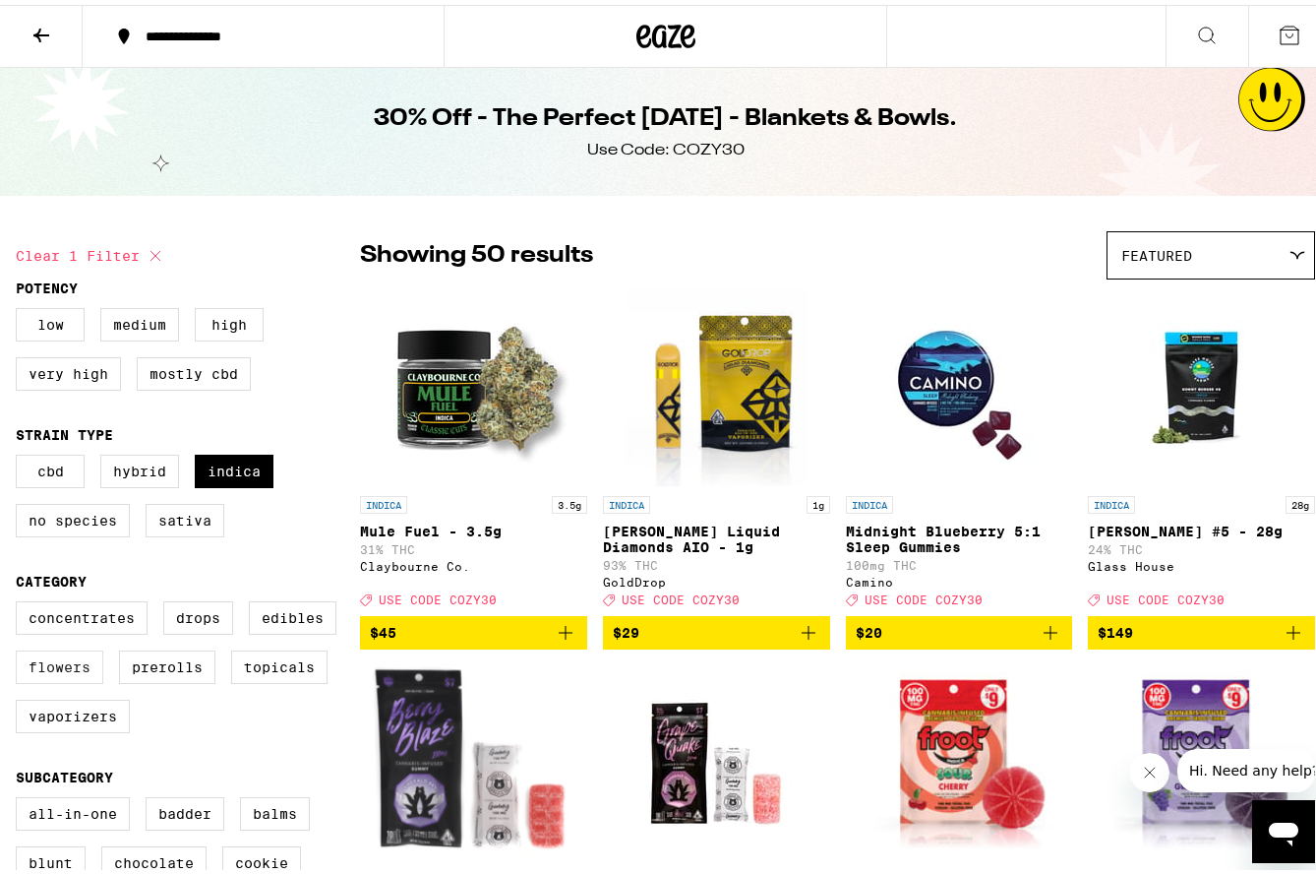
click at [46, 673] on label "Flowers" at bounding box center [60, 661] width 88 height 33
click at [21, 600] on input "Flowers" at bounding box center [20, 599] width 1 height 1
checkbox input "true"
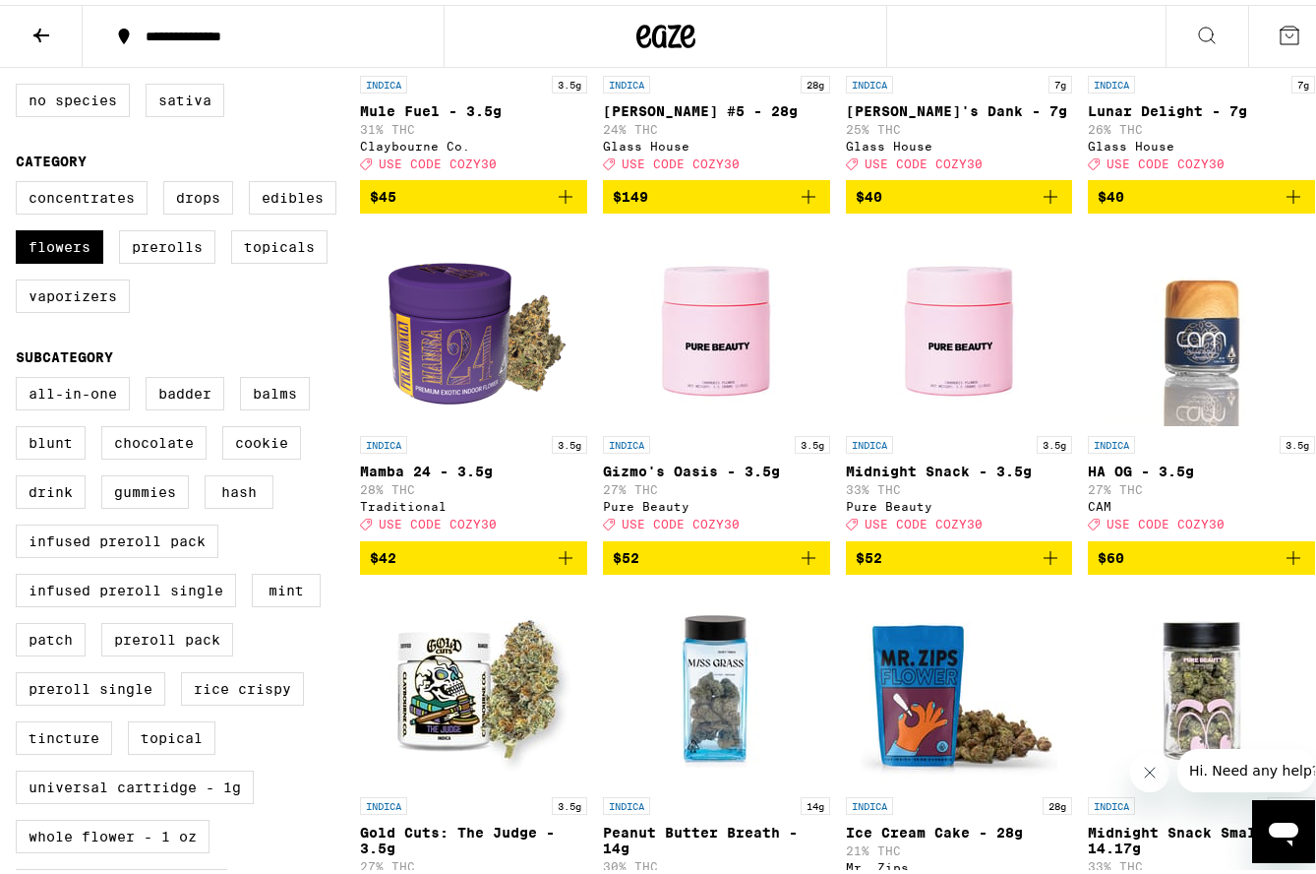
scroll to position [394, 0]
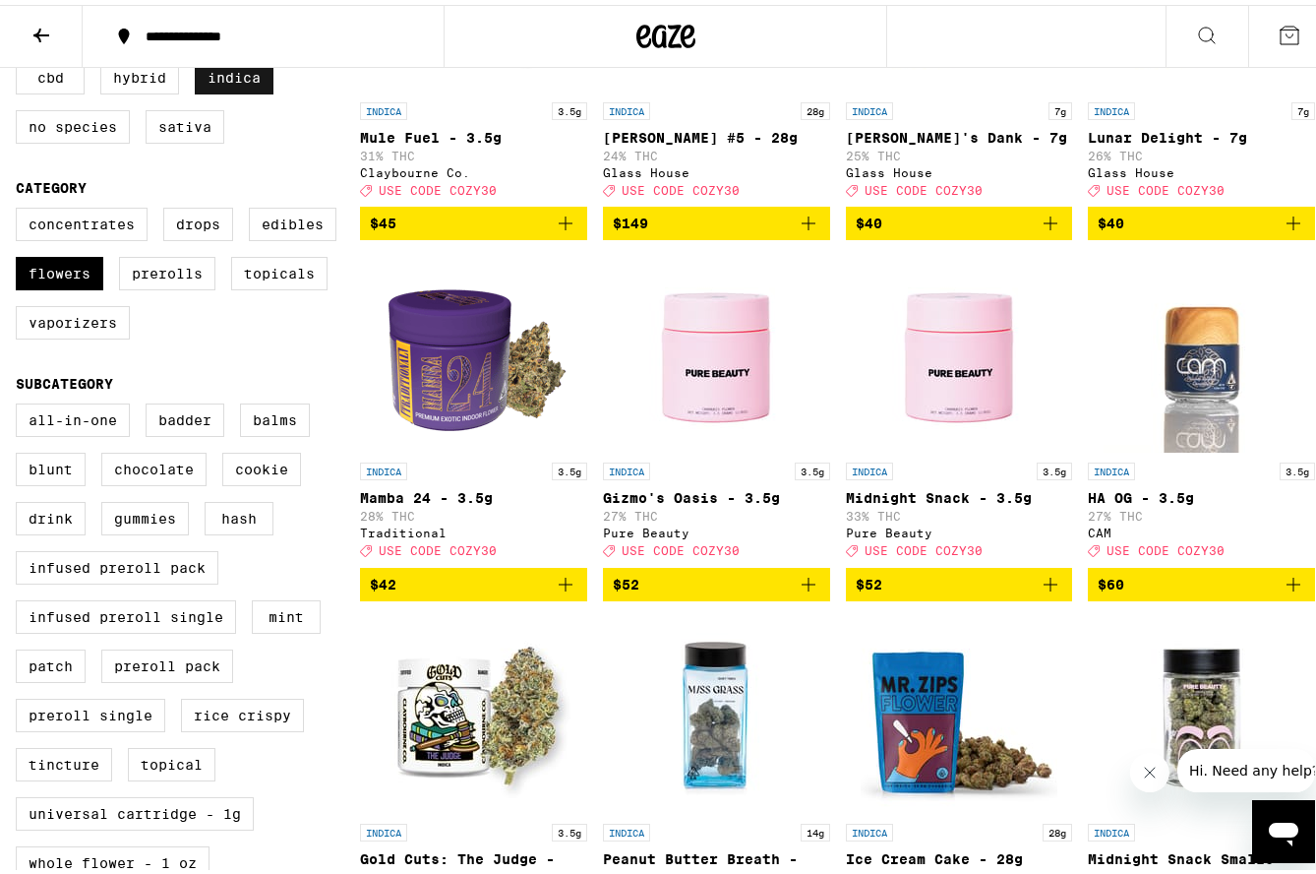
click at [234, 84] on label "Indica" at bounding box center [234, 72] width 79 height 33
click at [21, 60] on input "Indica" at bounding box center [20, 59] width 1 height 1
checkbox input "false"
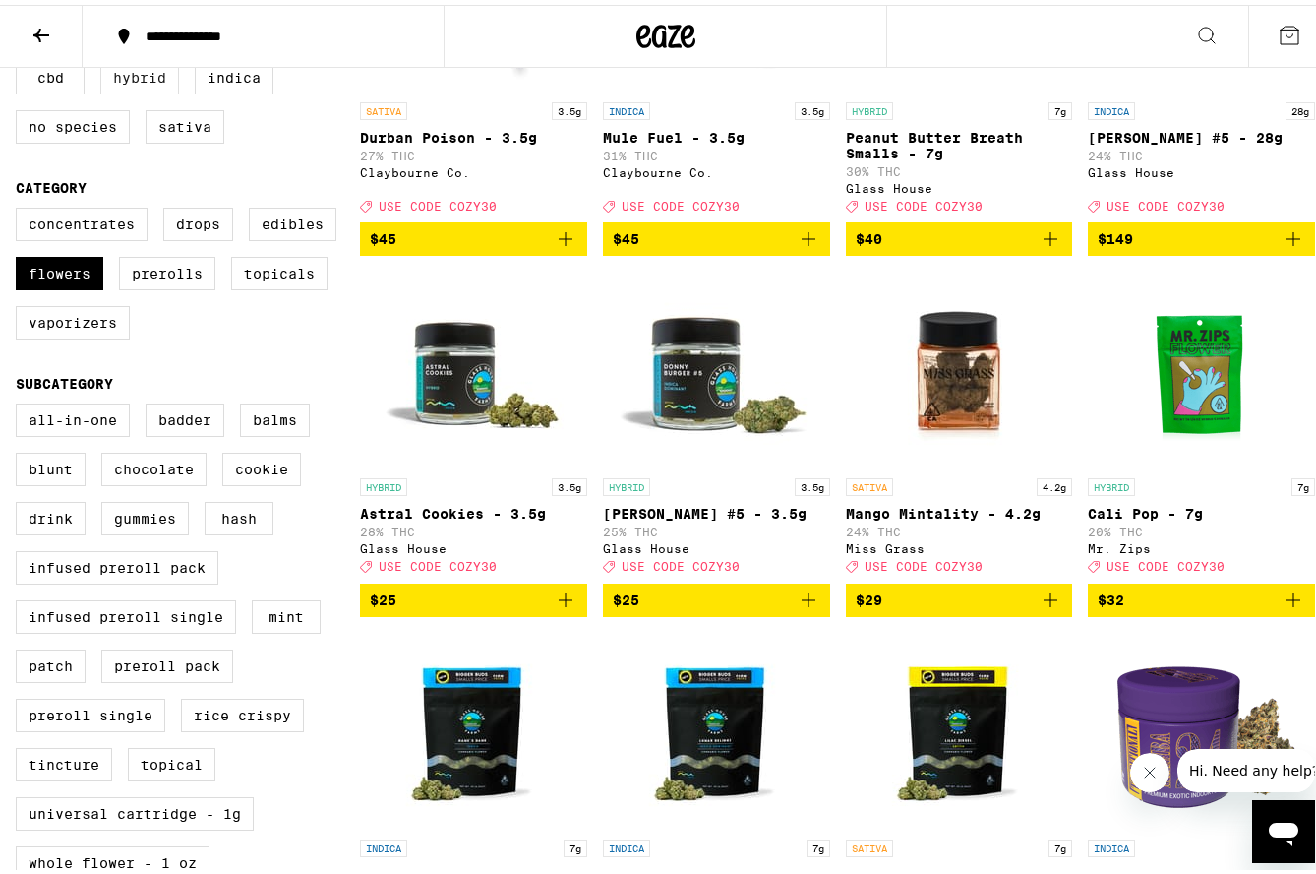
click at [165, 86] on label "Hybrid" at bounding box center [139, 72] width 79 height 33
click at [21, 60] on input "Hybrid" at bounding box center [20, 59] width 1 height 1
checkbox input "true"
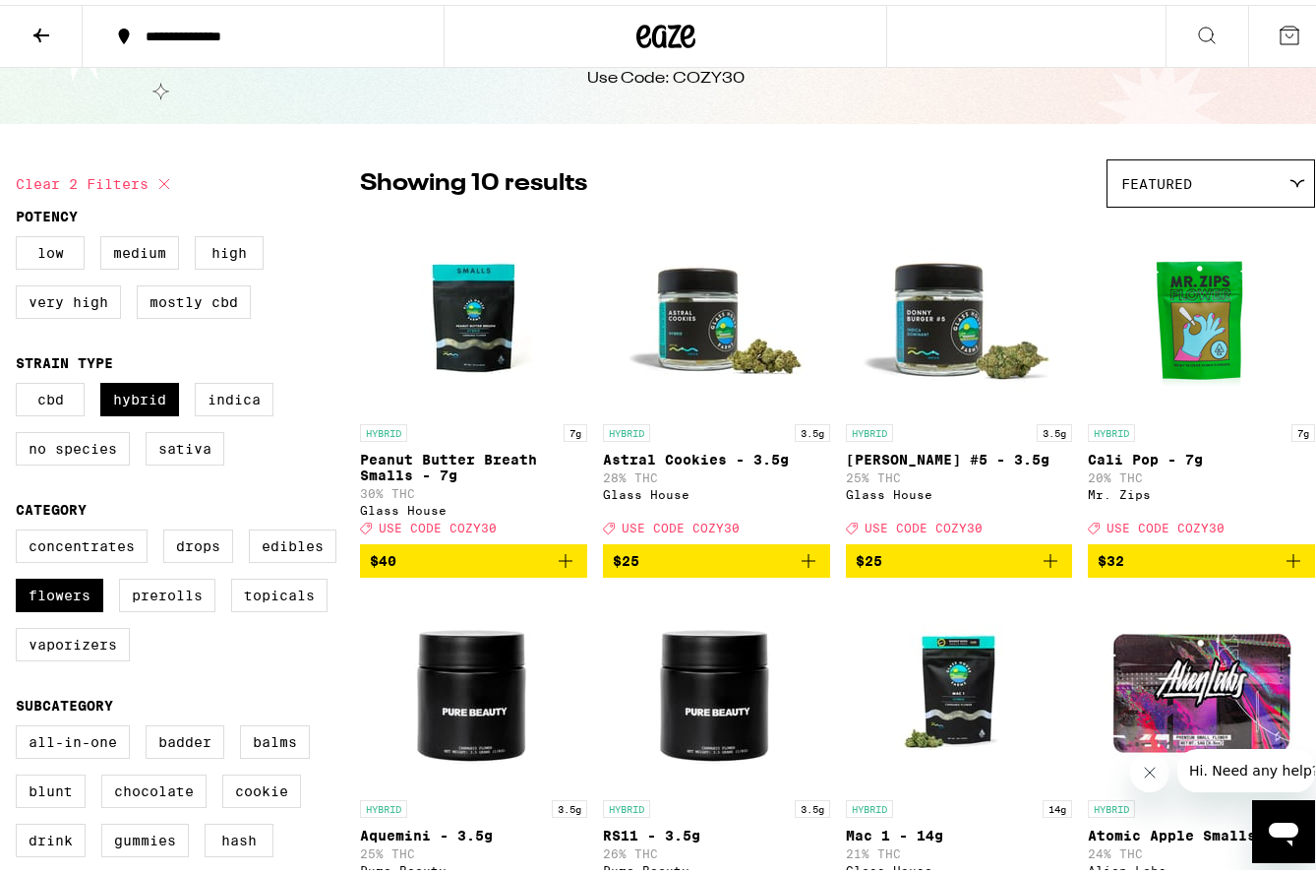
scroll to position [197, 0]
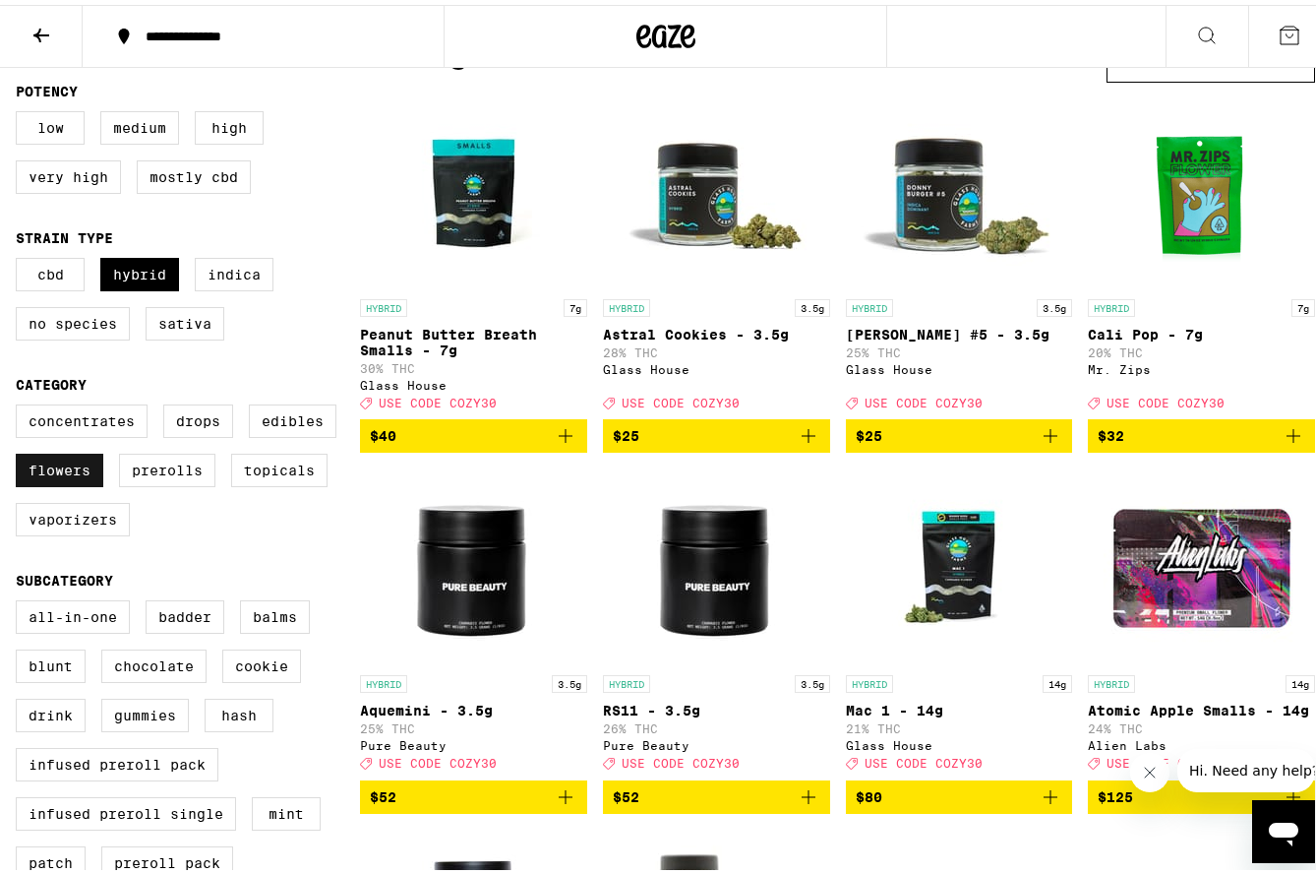
drag, startPoint x: 71, startPoint y: 482, endPoint x: 83, endPoint y: 479, distance: 12.2
click at [74, 482] on label "Flowers" at bounding box center [60, 465] width 88 height 33
click at [21, 403] on input "Flowers" at bounding box center [20, 402] width 1 height 1
checkbox input "false"
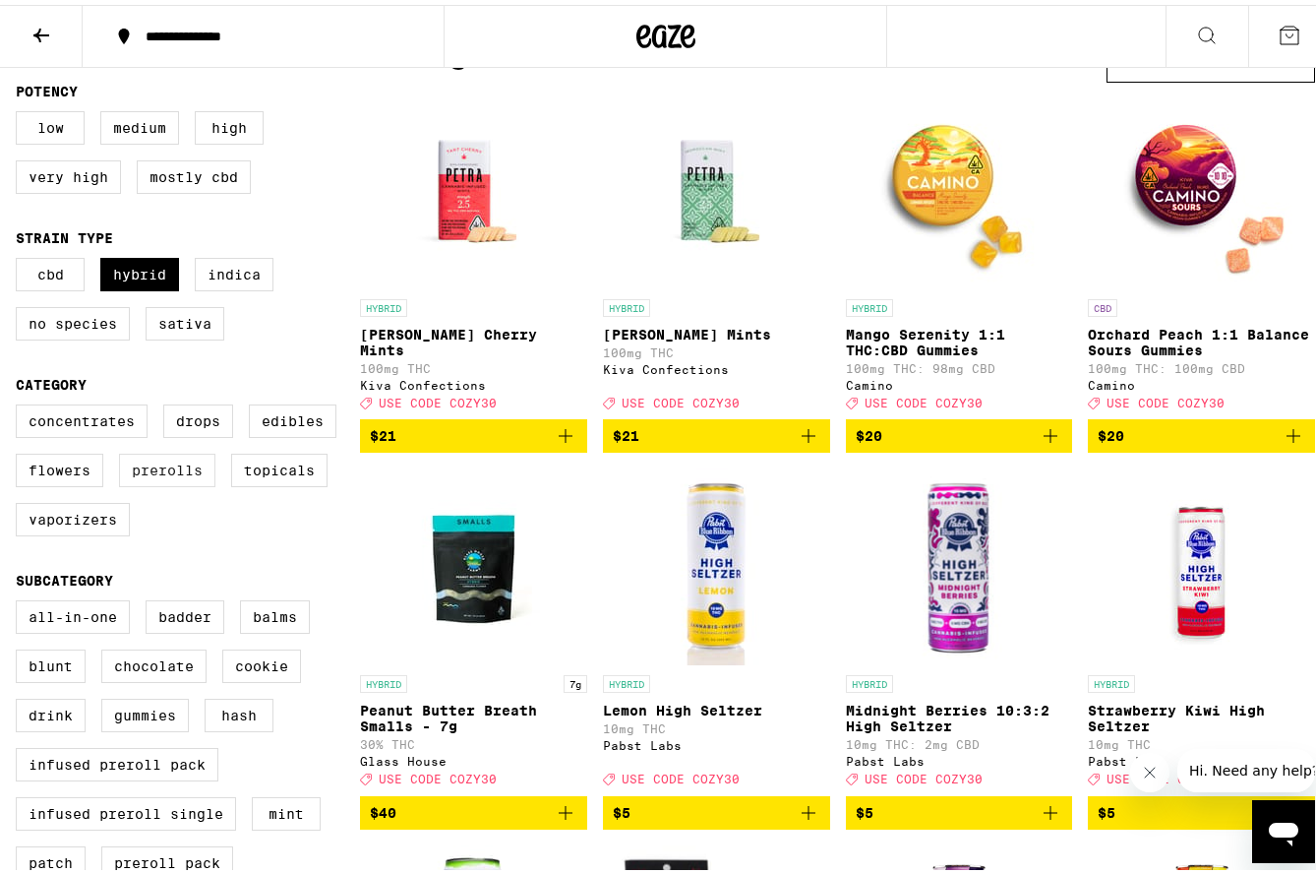
click at [165, 476] on label "Prerolls" at bounding box center [167, 465] width 96 height 33
click at [21, 403] on input "Prerolls" at bounding box center [20, 402] width 1 height 1
checkbox input "true"
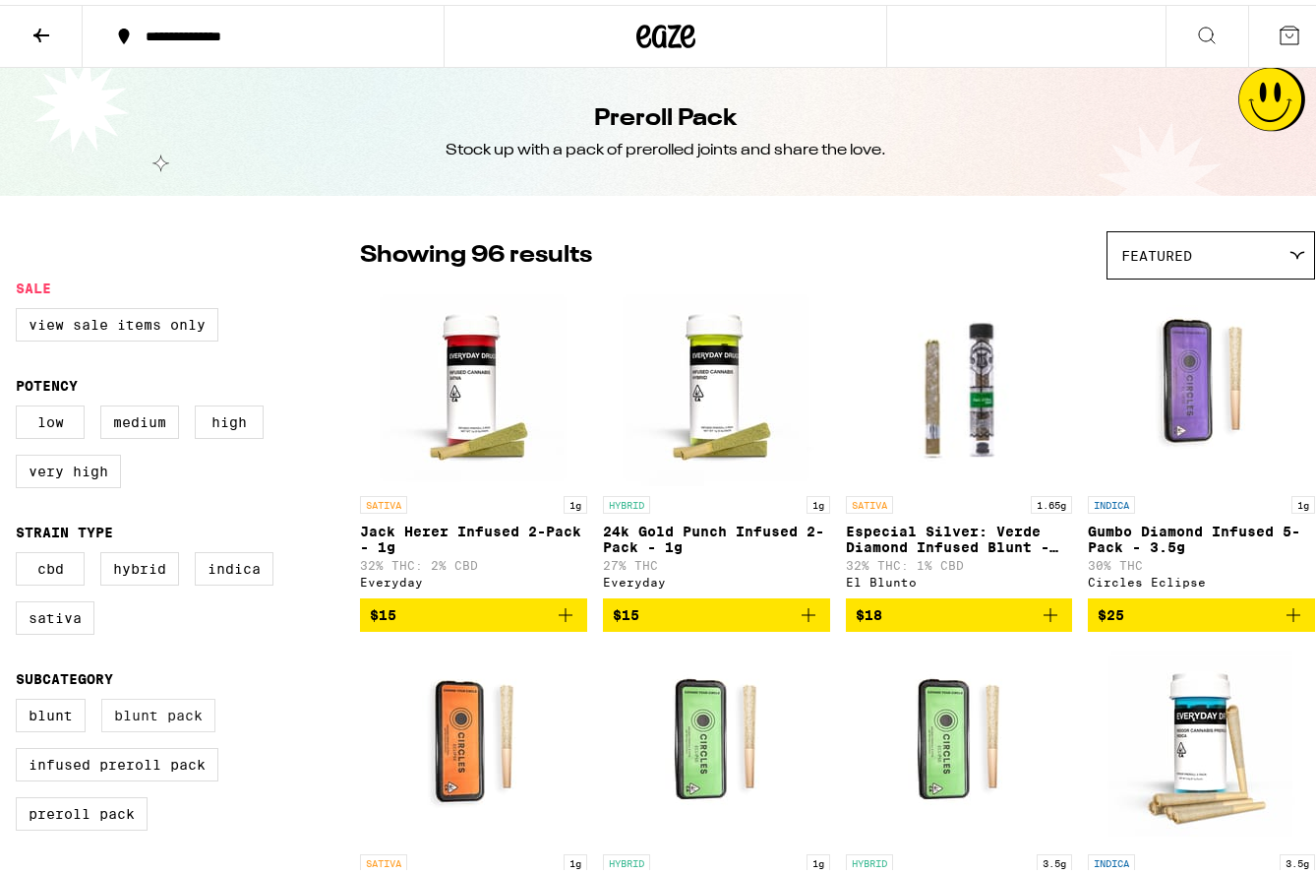
click at [131, 727] on label "Blunt Pack" at bounding box center [158, 710] width 114 height 33
click at [21, 698] on input "Blunt Pack" at bounding box center [20, 697] width 1 height 1
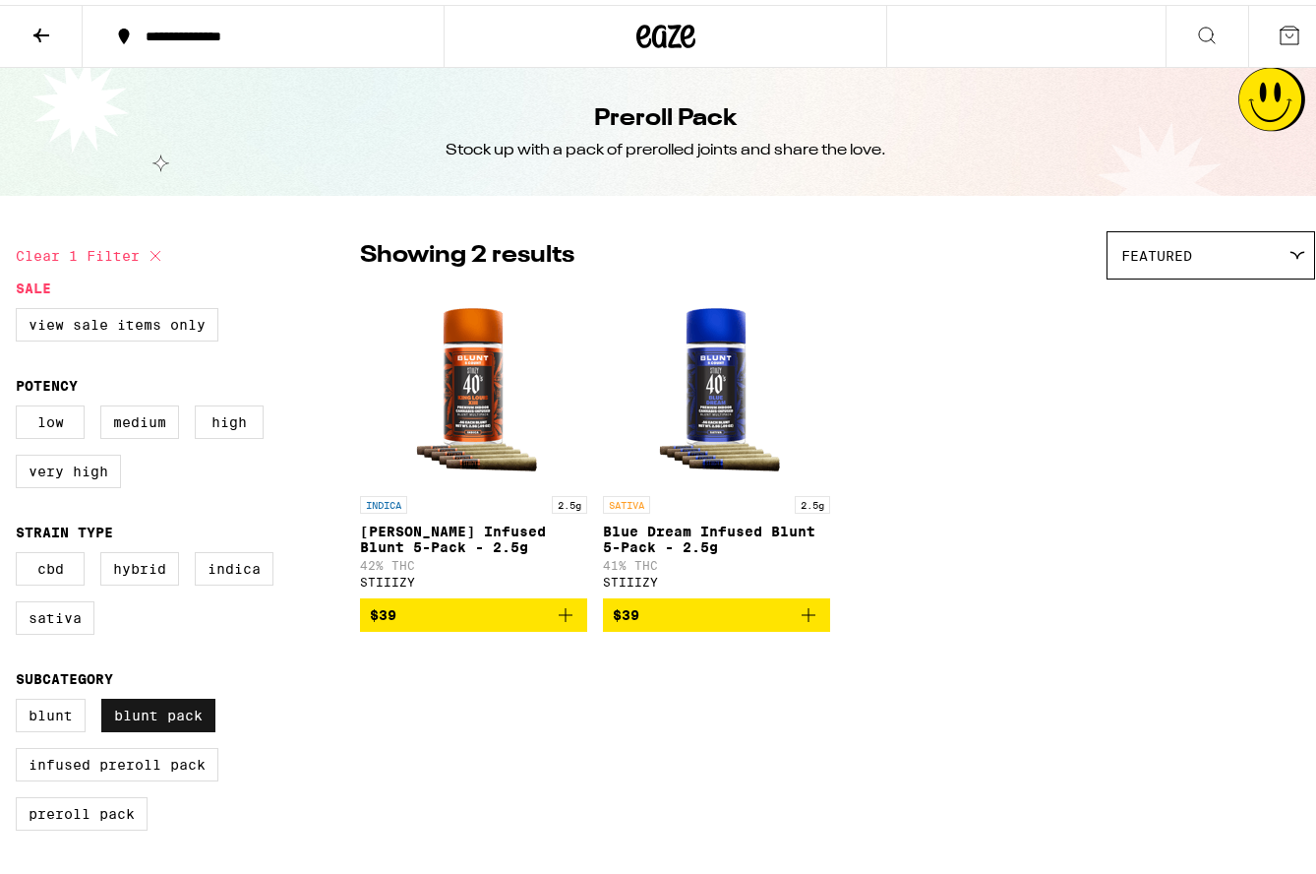
click at [131, 727] on label "Blunt Pack" at bounding box center [158, 710] width 114 height 33
click at [21, 698] on input "Blunt Pack" at bounding box center [20, 697] width 1 height 1
checkbox input "false"
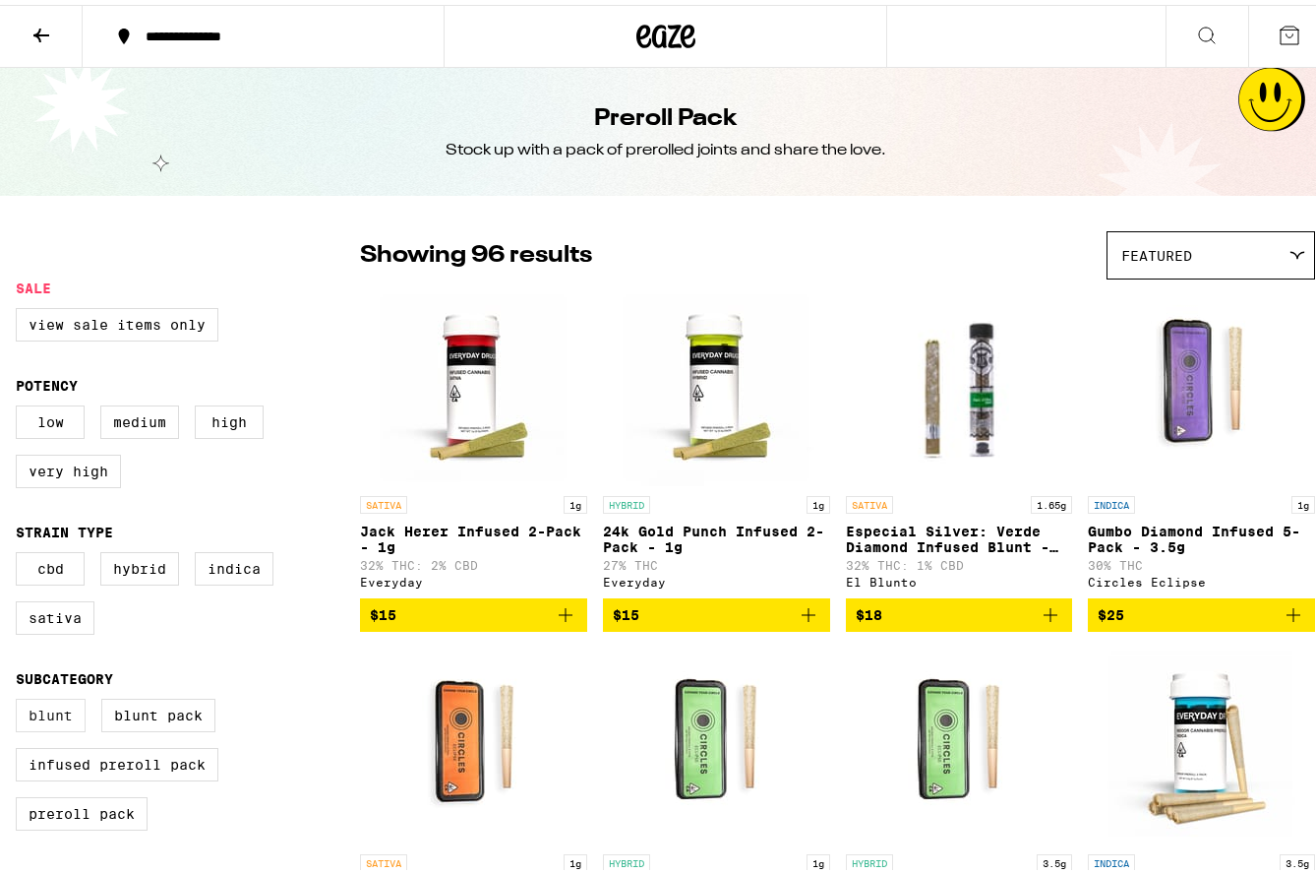
click at [43, 727] on label "Blunt" at bounding box center [51, 710] width 70 height 33
click at [21, 698] on input "Blunt" at bounding box center [20, 697] width 1 height 1
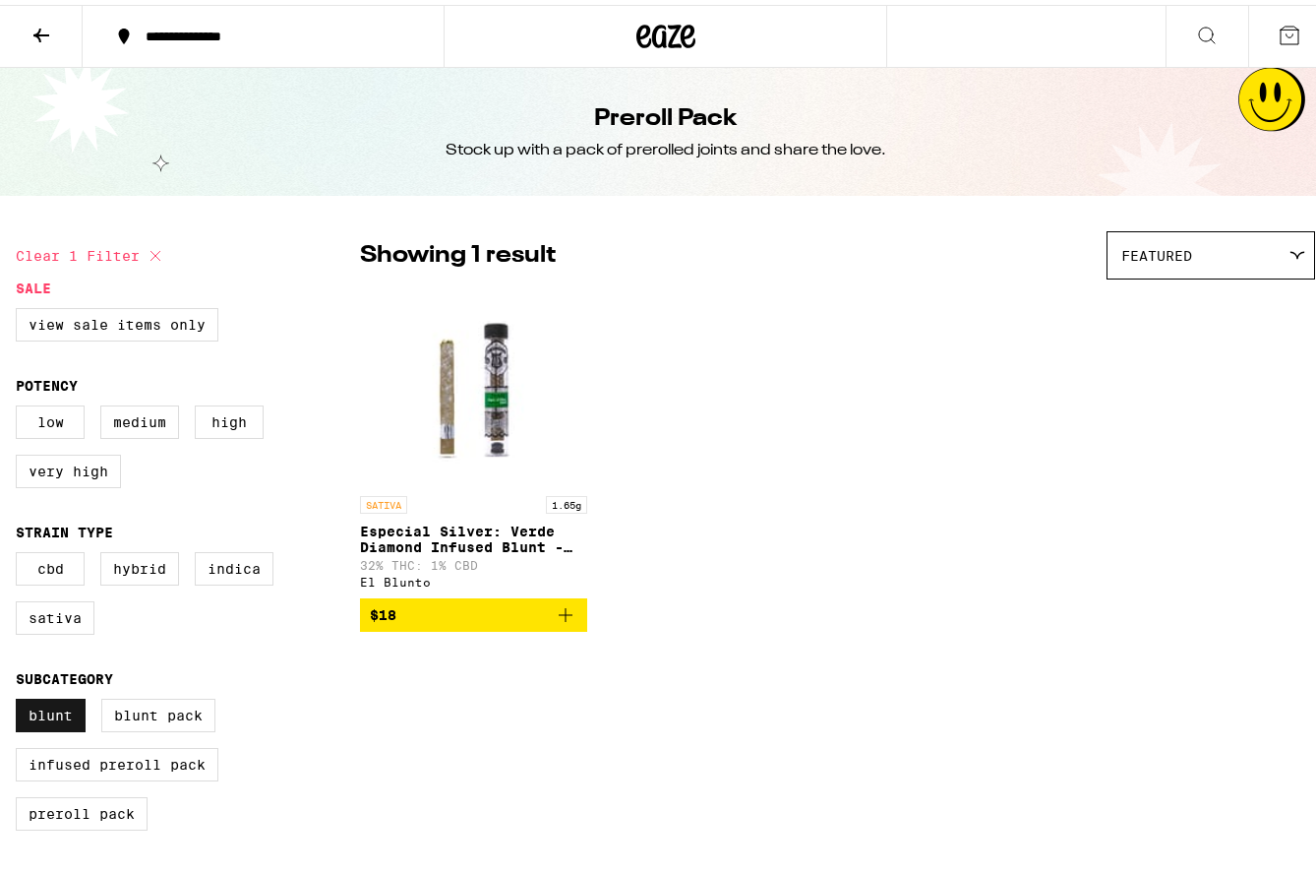
click at [43, 727] on label "Blunt" at bounding box center [51, 710] width 70 height 33
click at [21, 698] on input "Blunt" at bounding box center [20, 697] width 1 height 1
checkbox input "false"
